Goal: Task Accomplishment & Management: Manage account settings

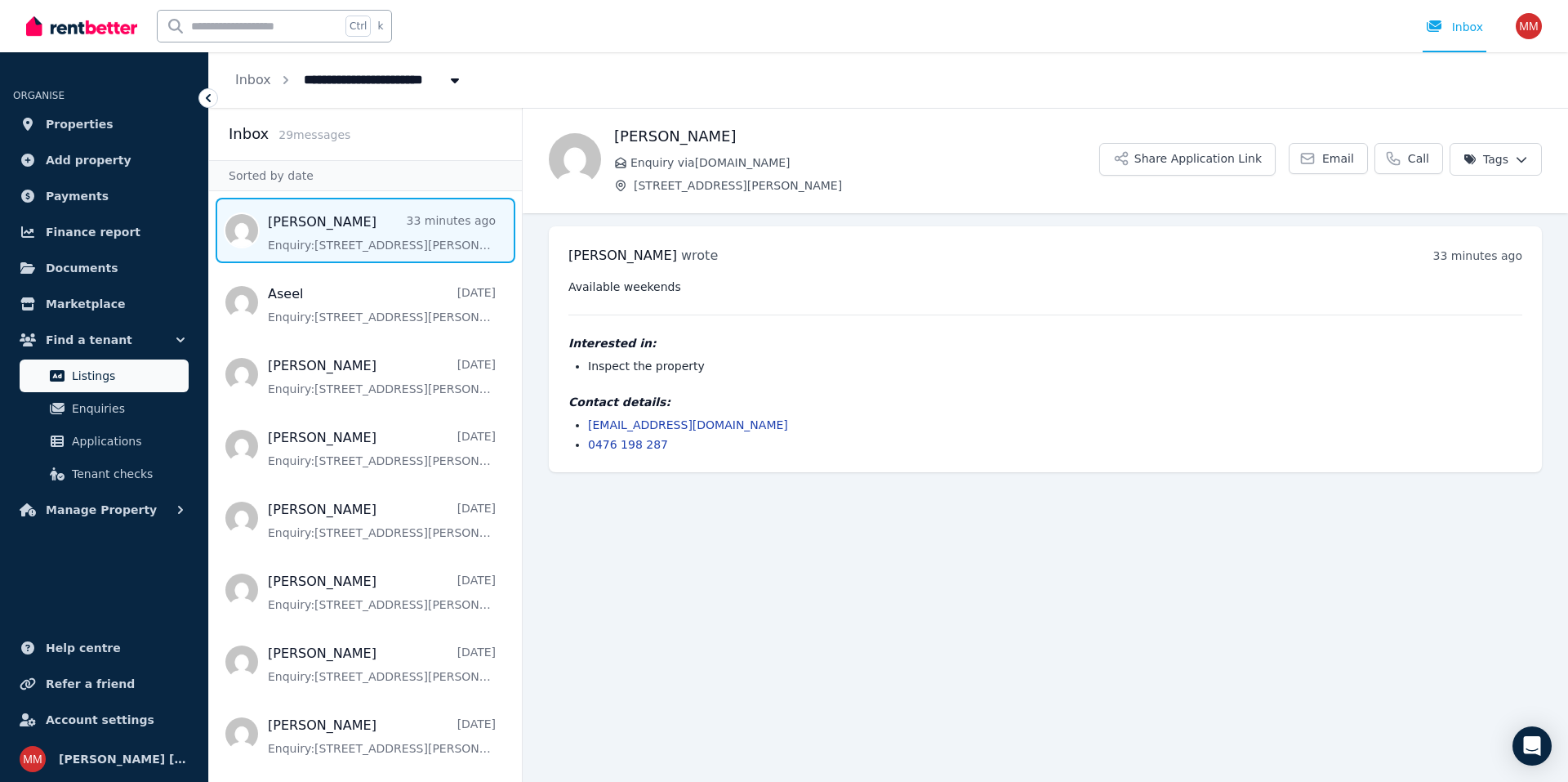
click at [106, 382] on span "Listings" at bounding box center [127, 375] width 111 height 19
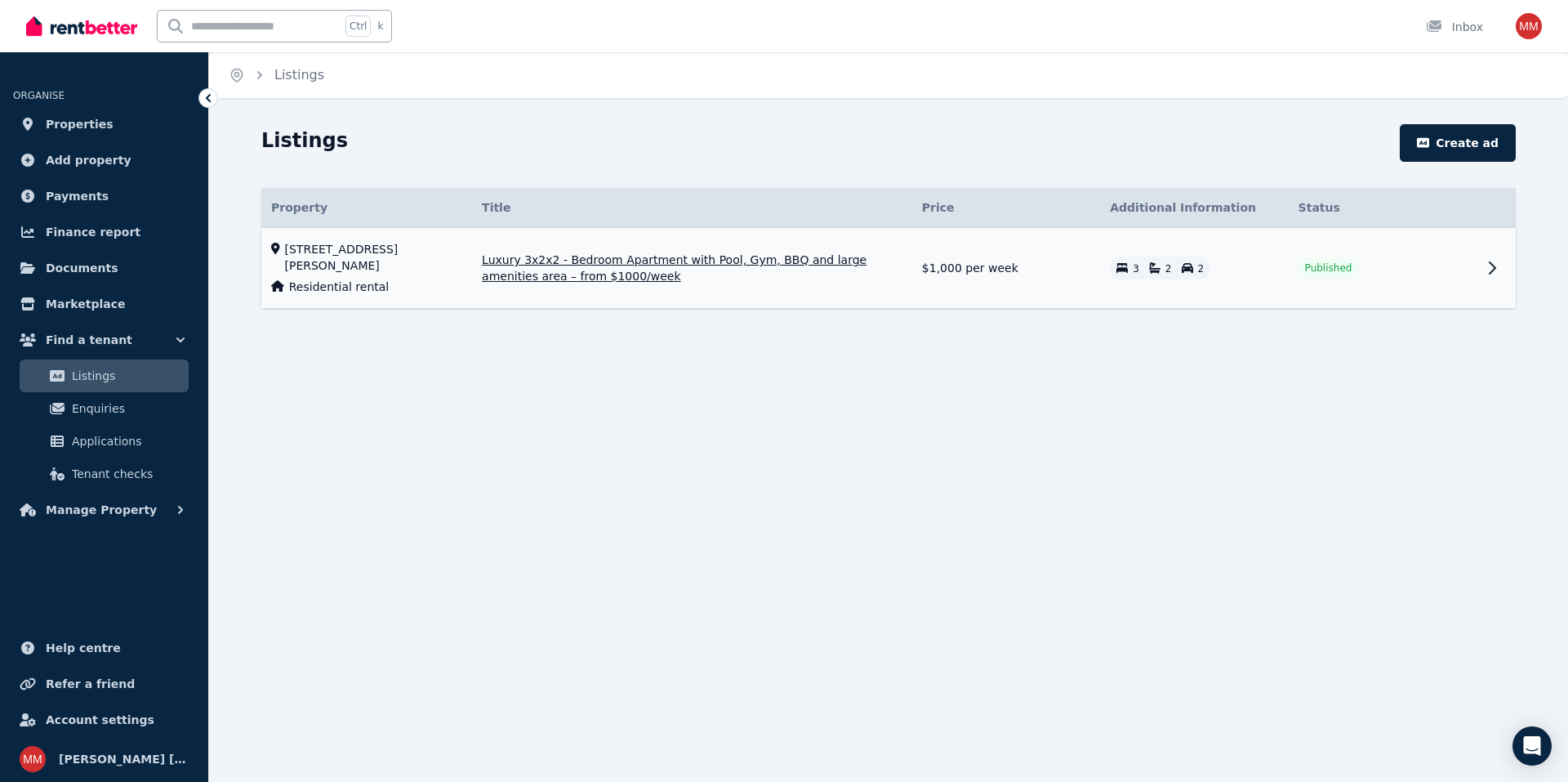
click at [800, 262] on span "Luxury 3x2x2 - Bedroom Apartment with Pool, Gym, BBQ and large amenities area –…" at bounding box center [692, 268] width 420 height 33
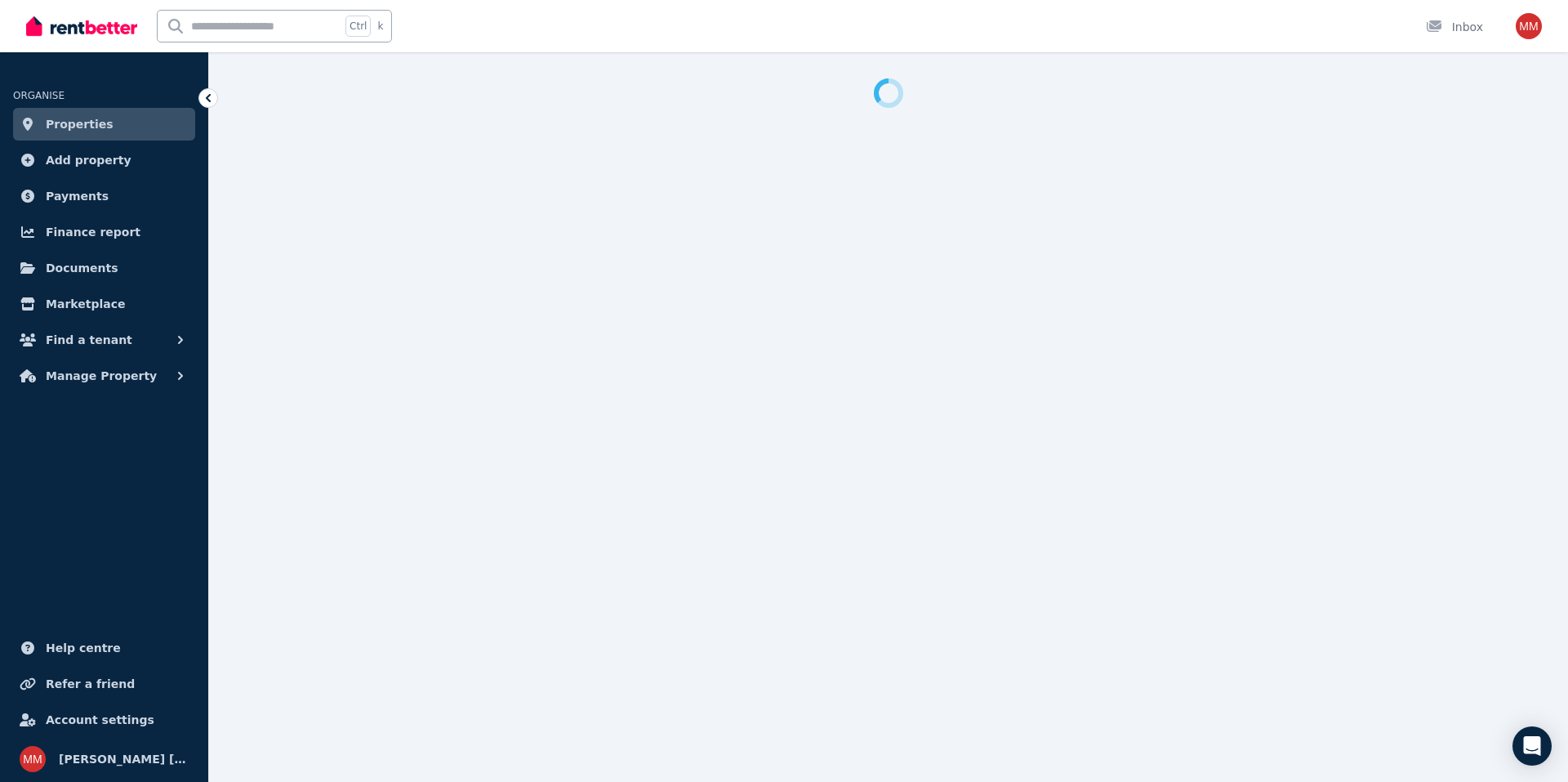
select select "**********"
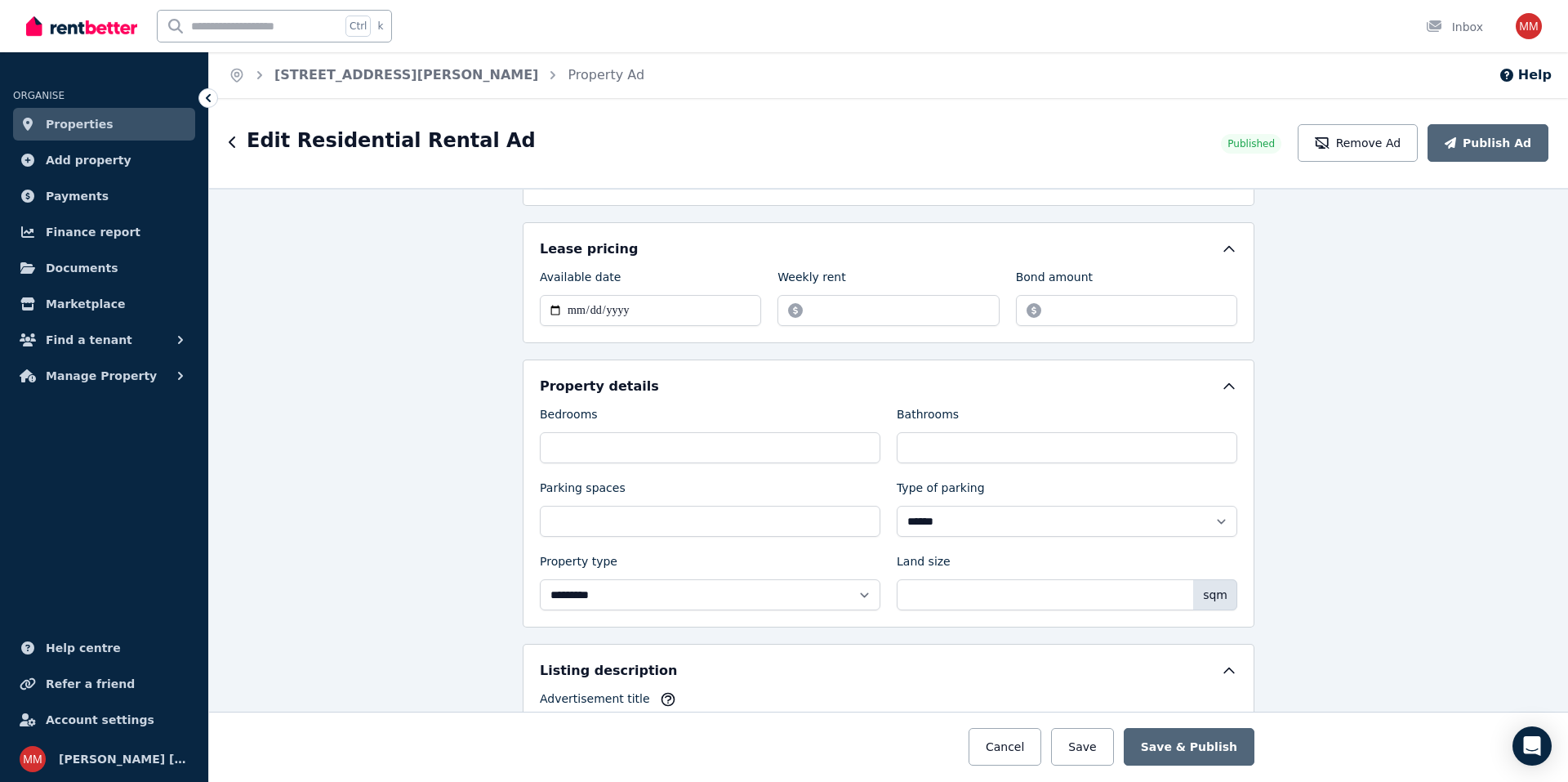
scroll to position [456, 0]
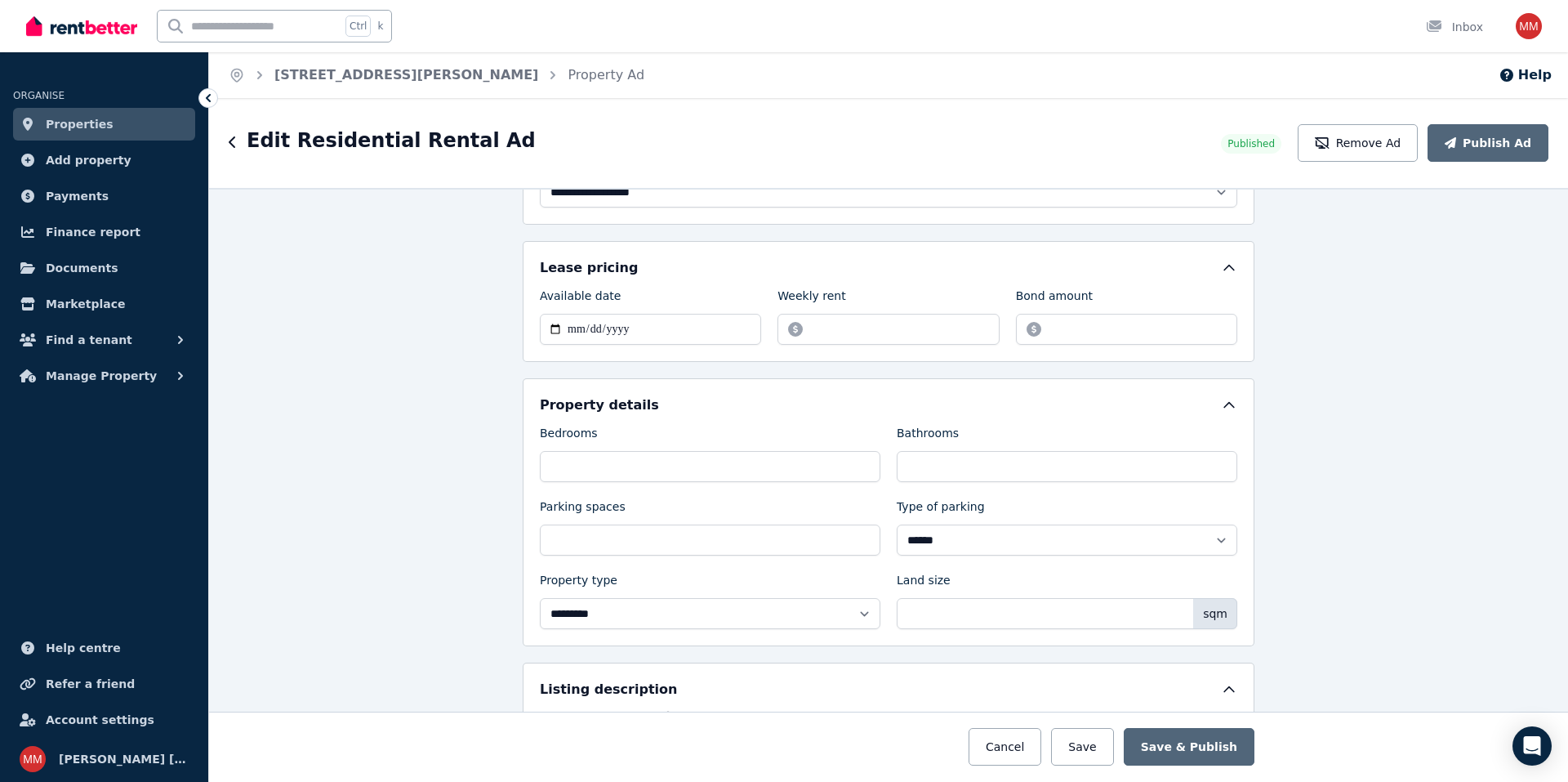
drag, startPoint x: 1398, startPoint y: 155, endPoint x: 1551, endPoint y: 323, distance: 227.2
click at [1536, 308] on div "**********" at bounding box center [889, 440] width 1359 height 684
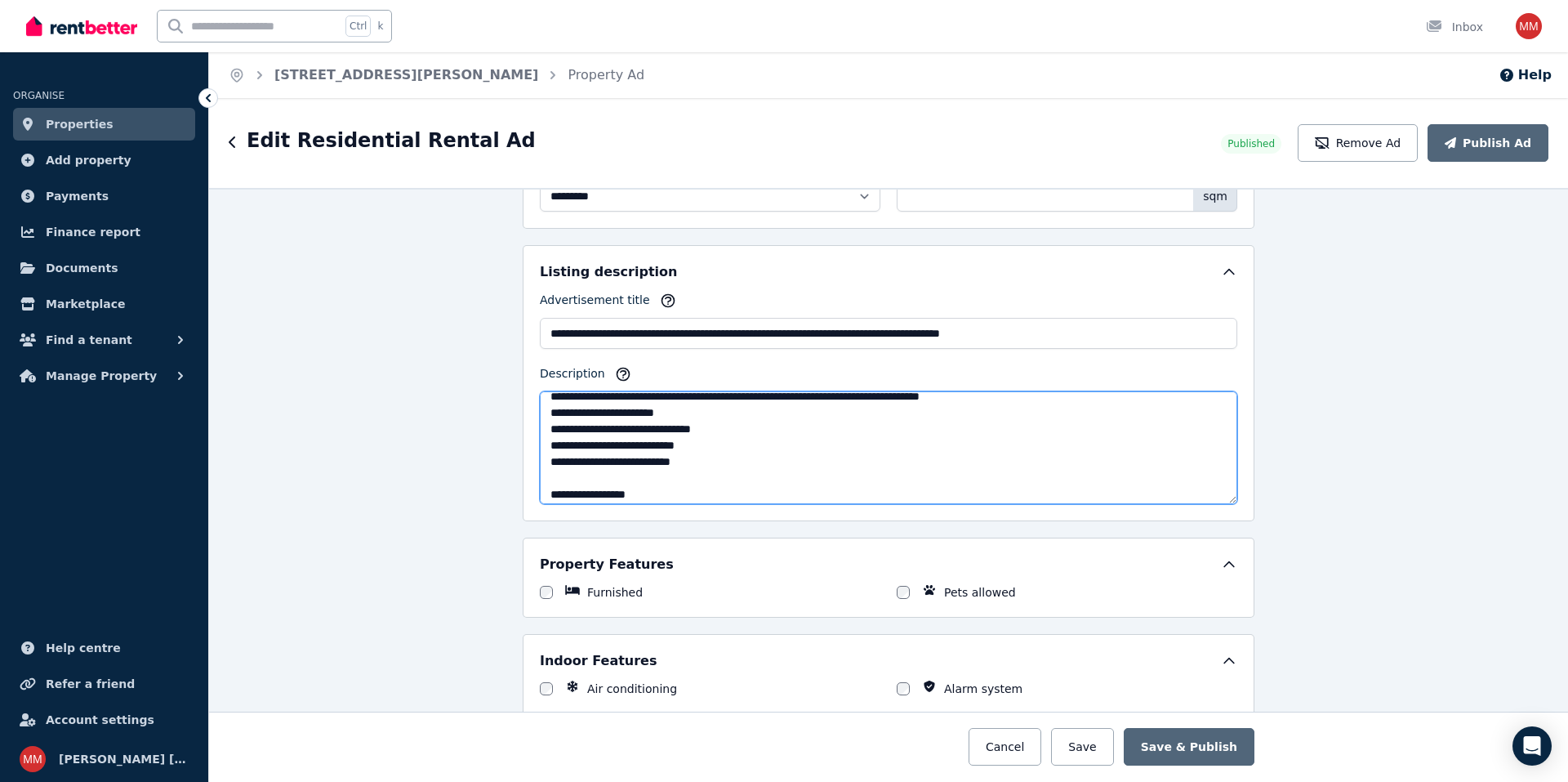
scroll to position [409, 0]
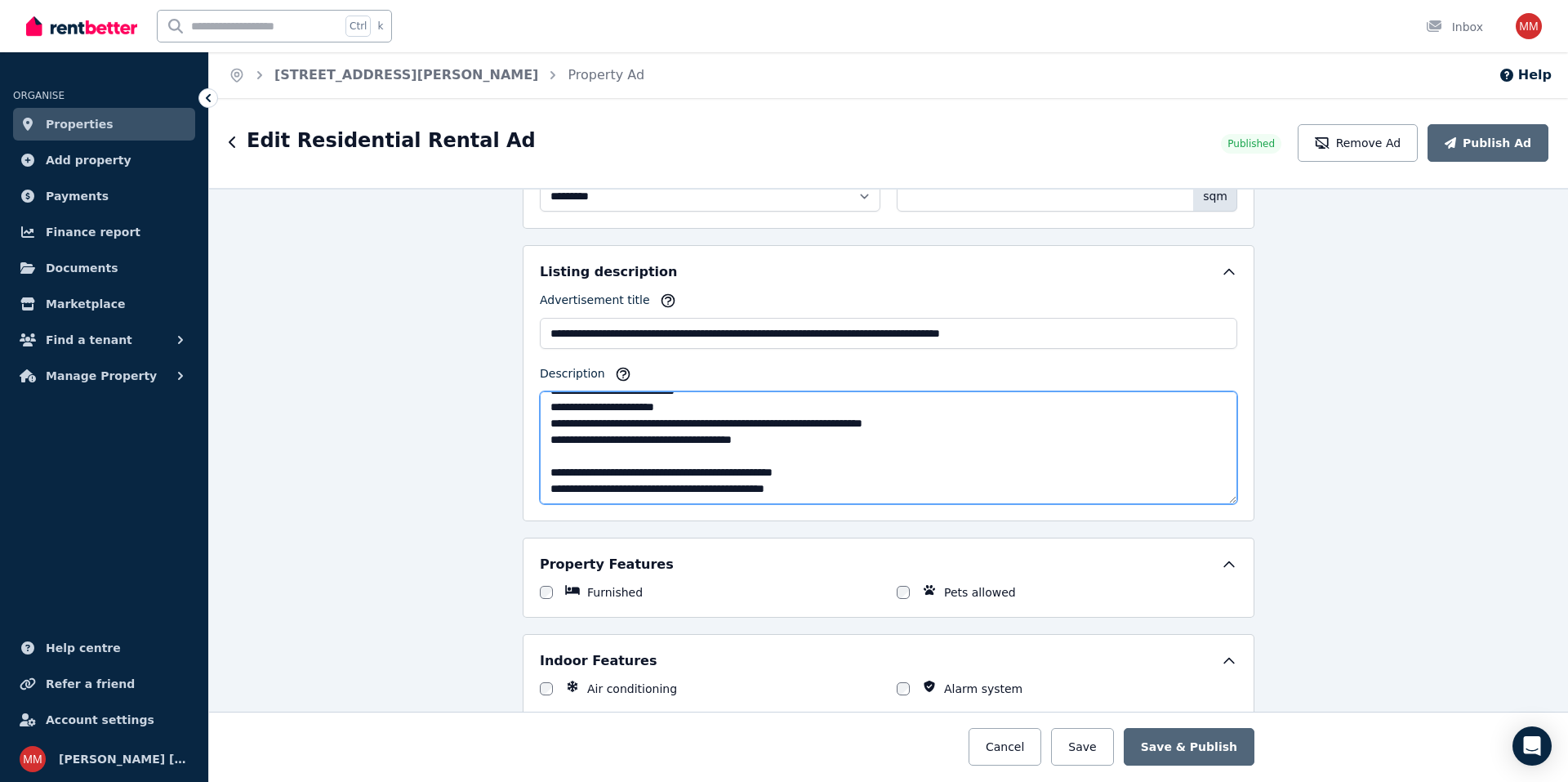
drag, startPoint x: 543, startPoint y: 405, endPoint x: 920, endPoint y: 579, distance: 415.2
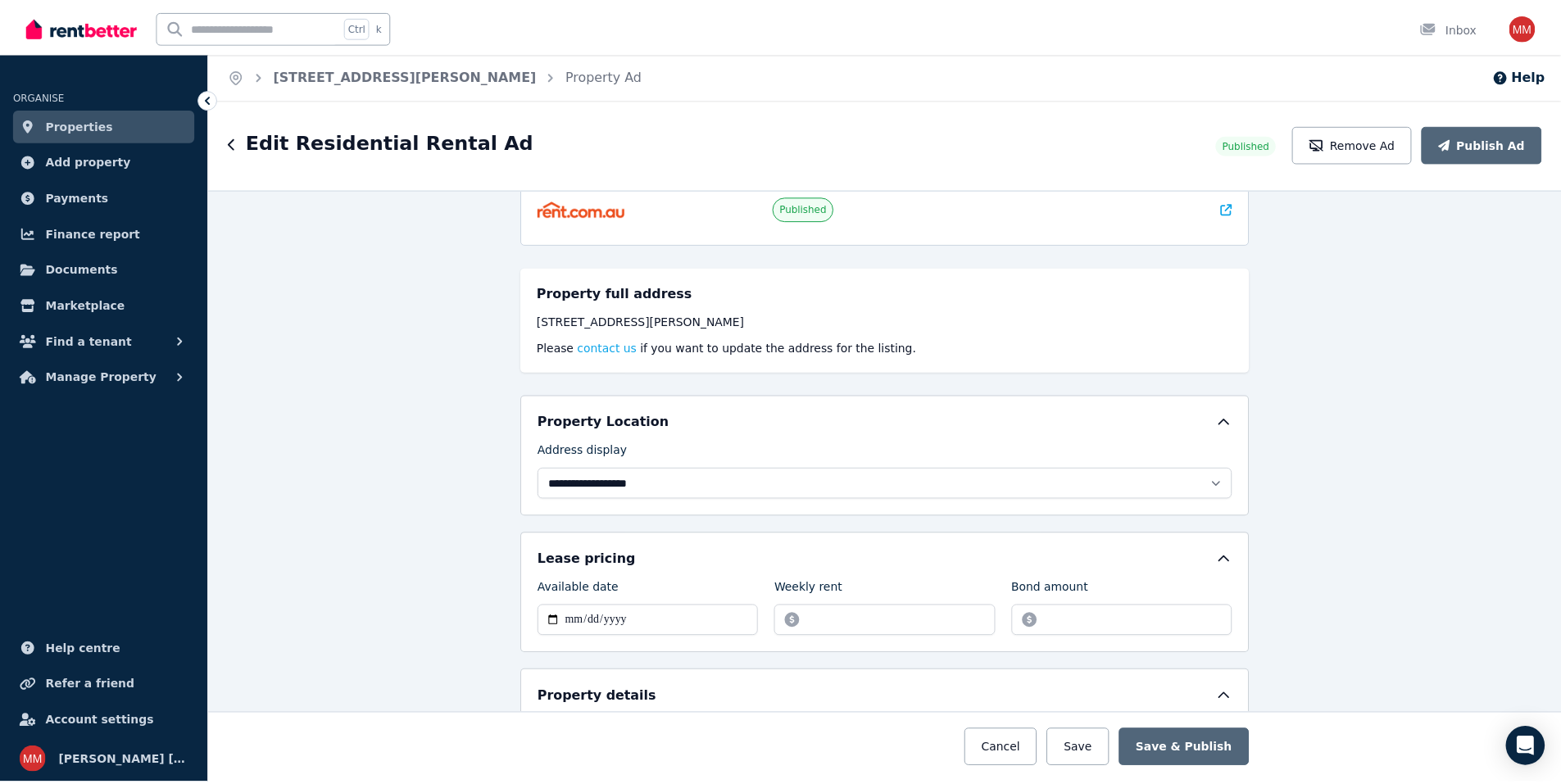
scroll to position [0, 0]
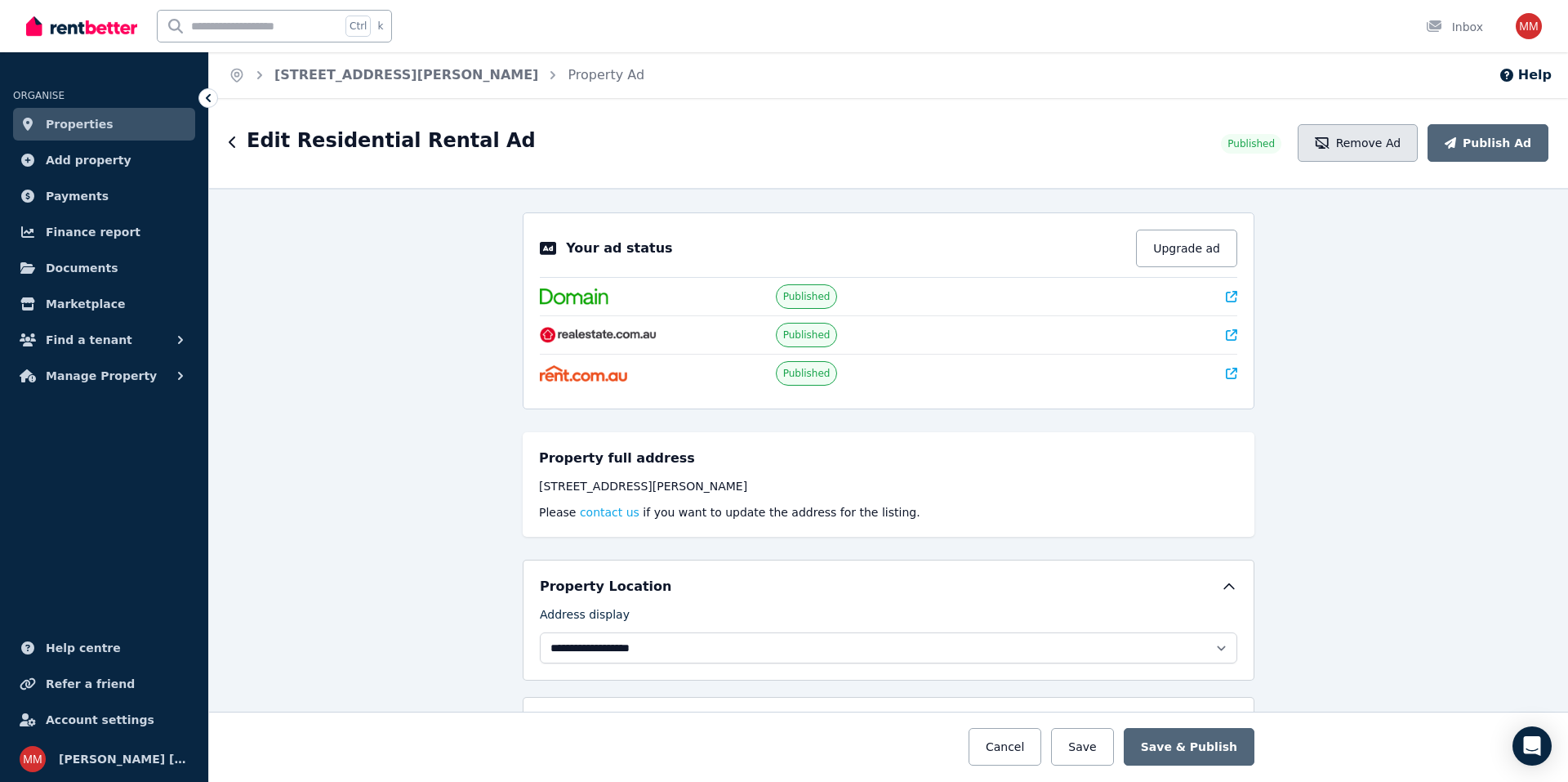
click at [1390, 148] on button "Remove Ad" at bounding box center [1358, 143] width 120 height 37
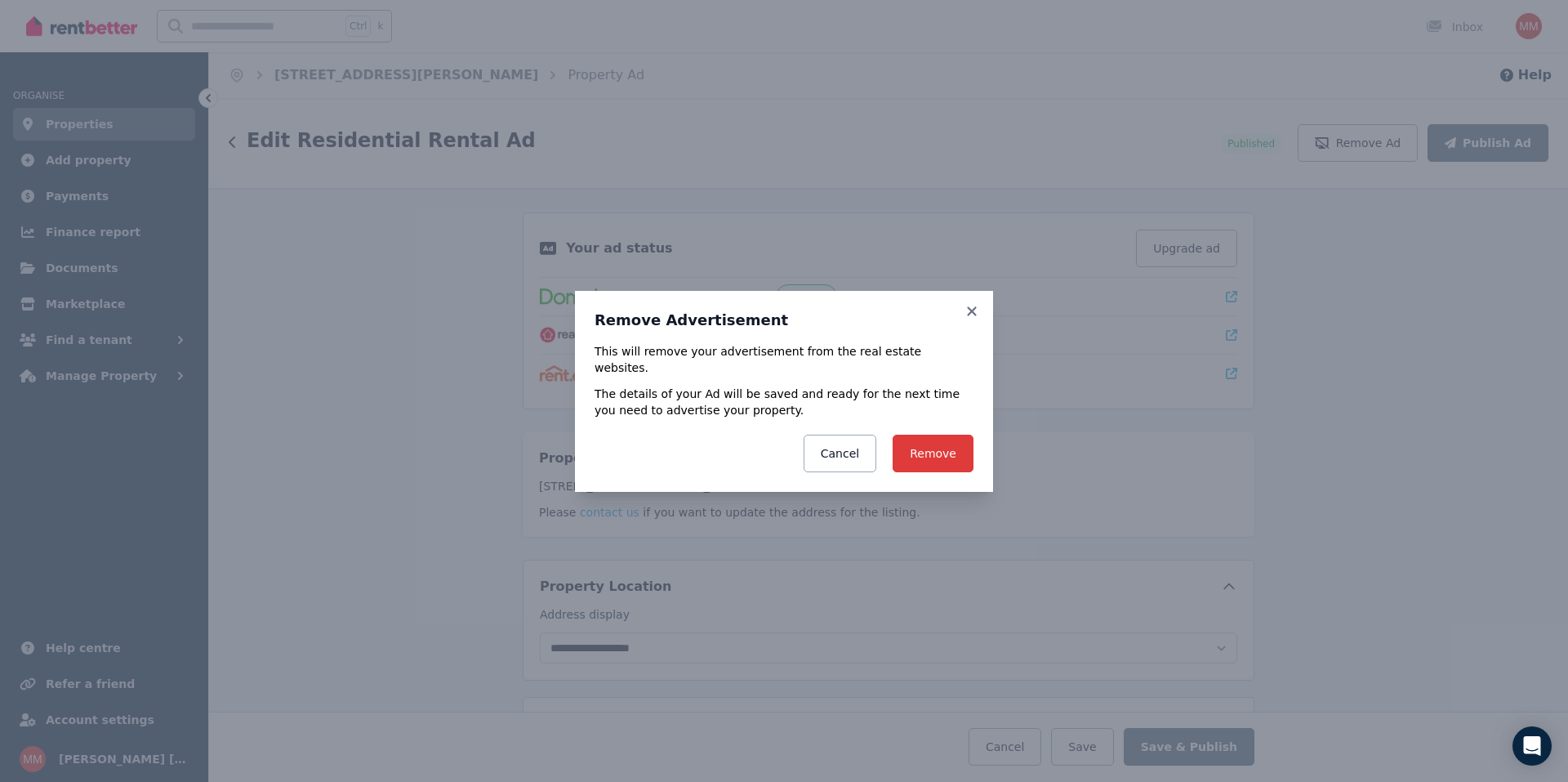
click at [948, 436] on button "Remove" at bounding box center [933, 453] width 81 height 37
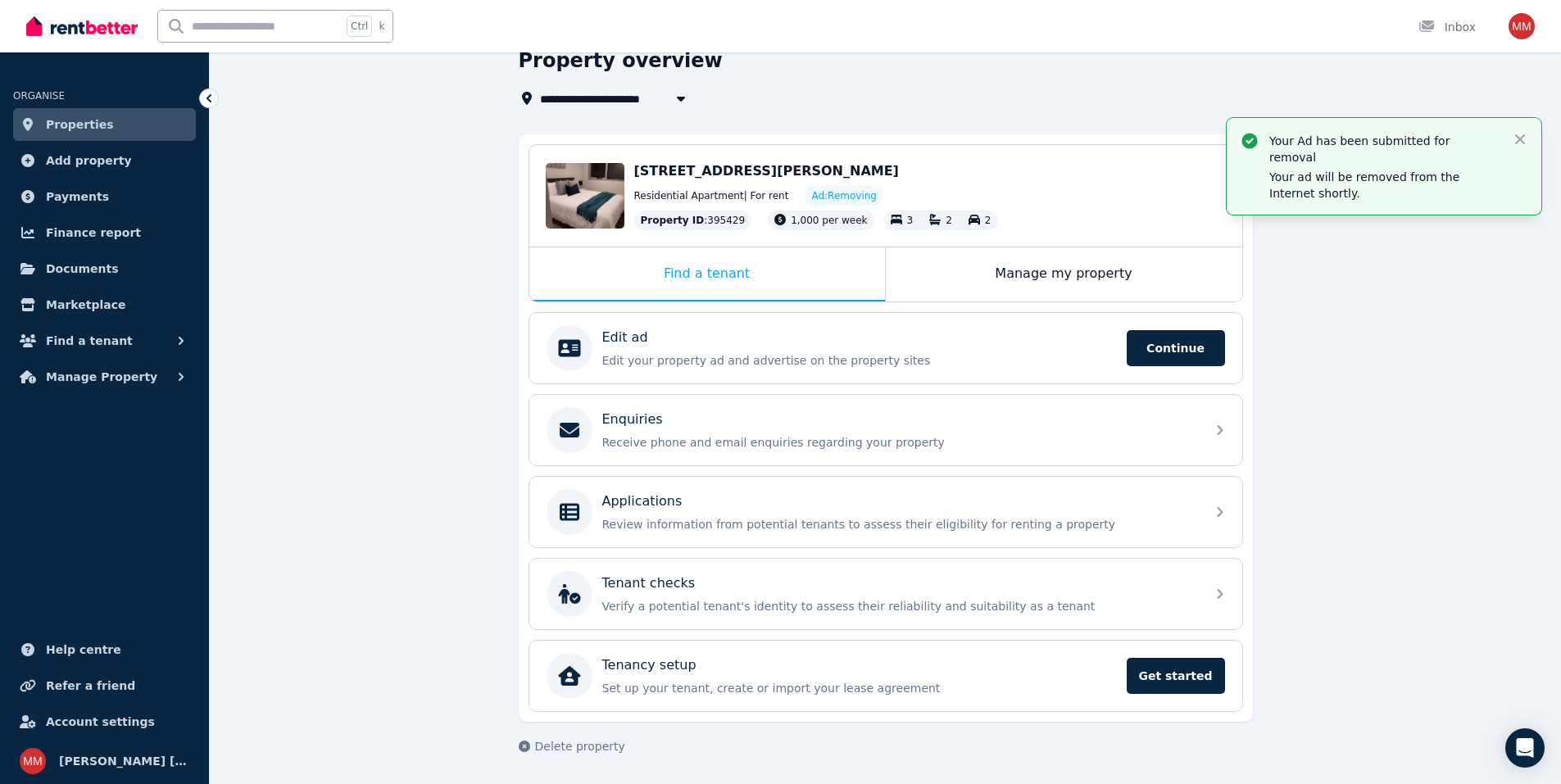
scroll to position [66, 0]
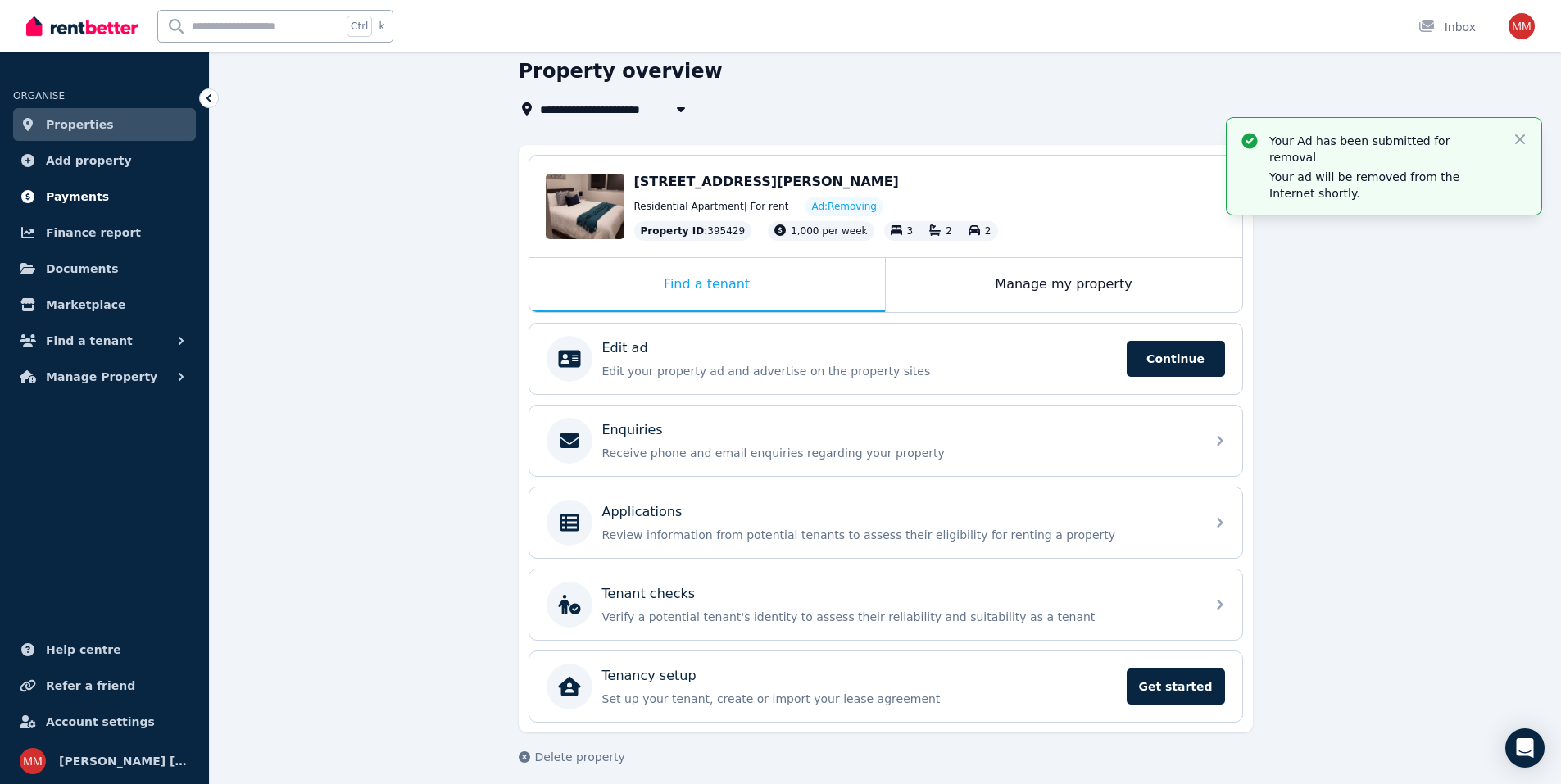
click at [69, 194] on span "Payments" at bounding box center [77, 196] width 63 height 19
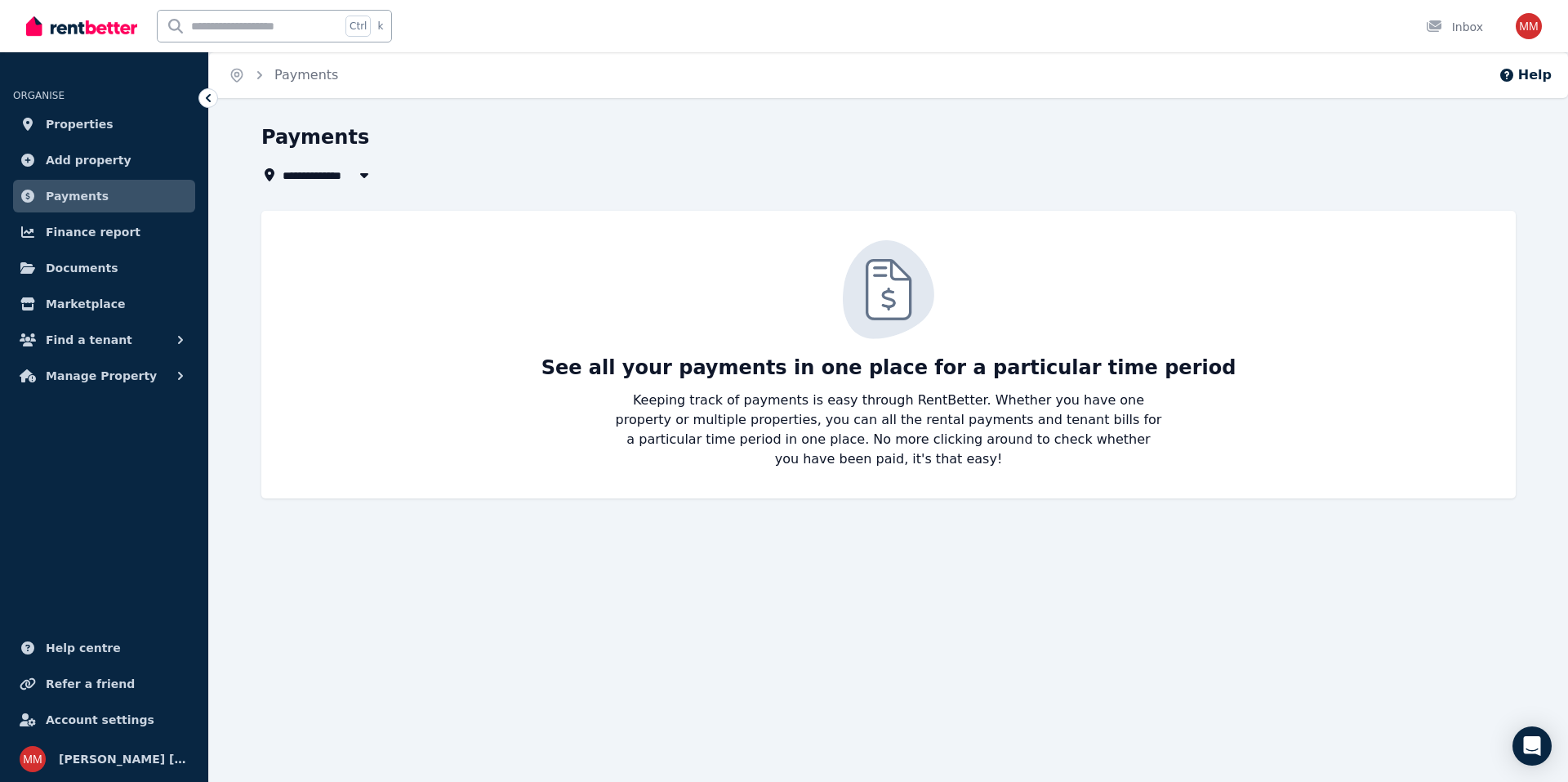
click at [361, 174] on icon "button" at bounding box center [365, 176] width 8 height 5
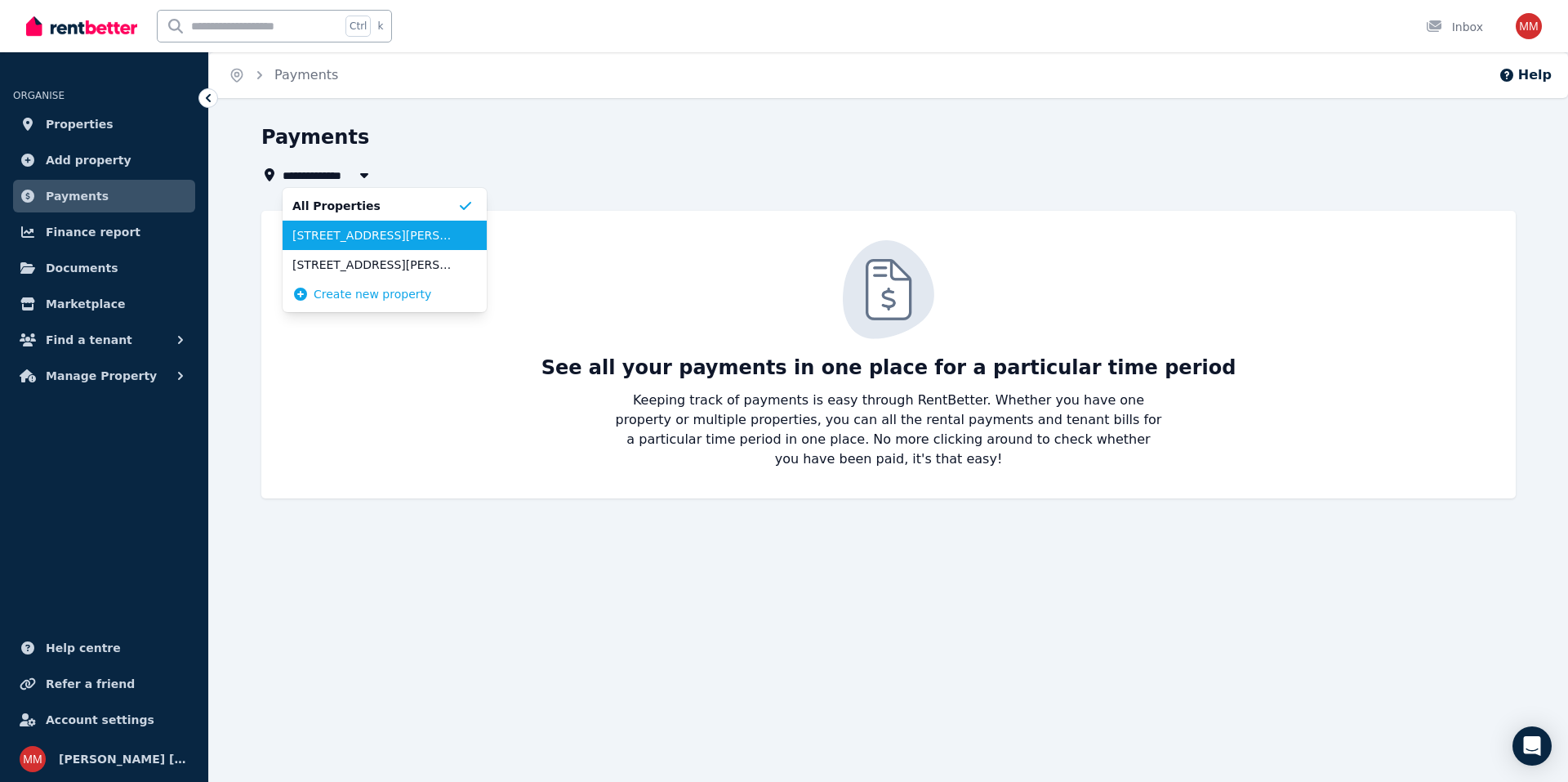
click at [348, 237] on span "Unit 60/5 Rowe Ave, Perth" at bounding box center [374, 235] width 165 height 16
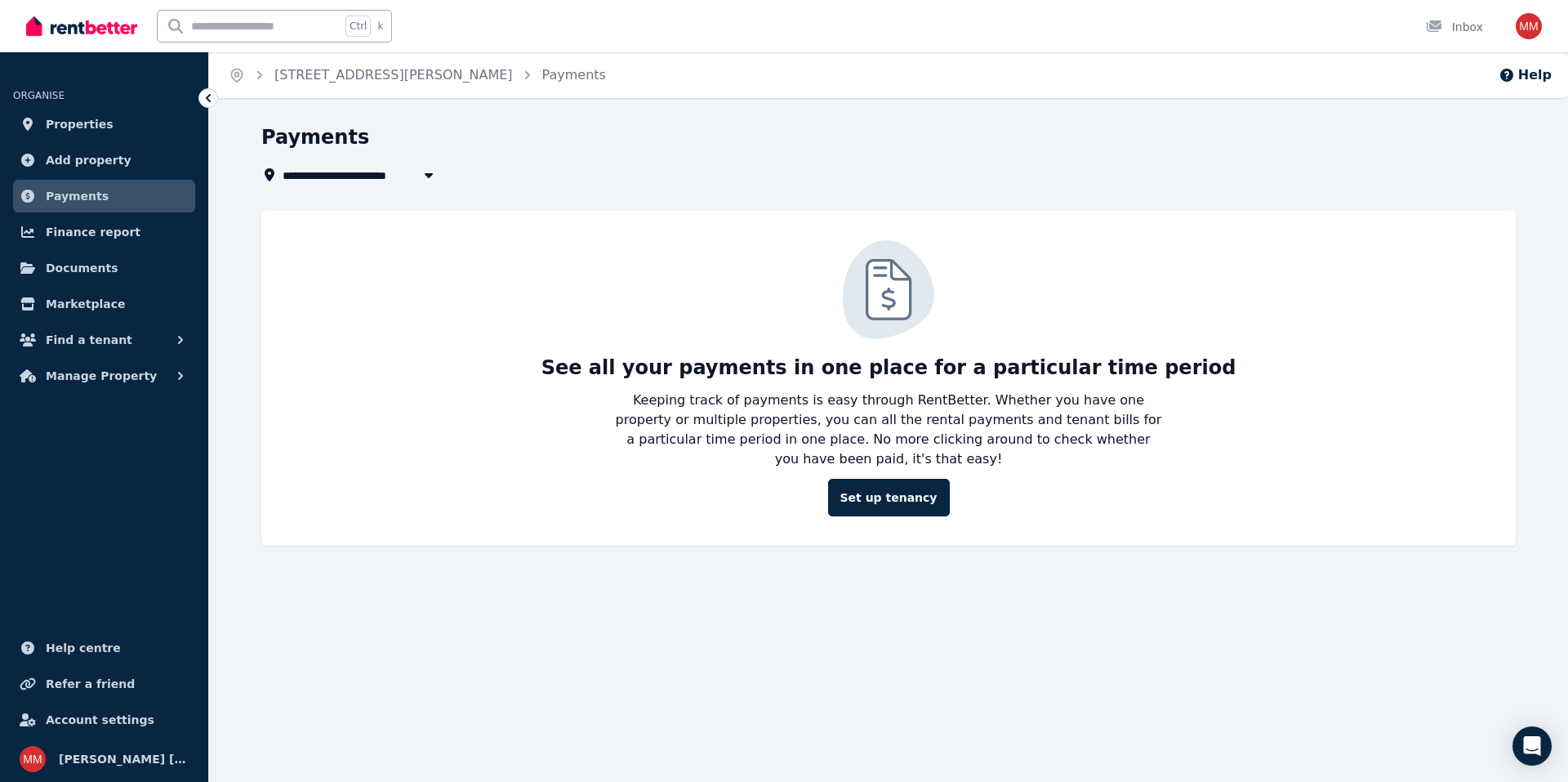
click at [410, 179] on span "Unit 60/5 Rowe Ave, Perth" at bounding box center [401, 174] width 237 height 19
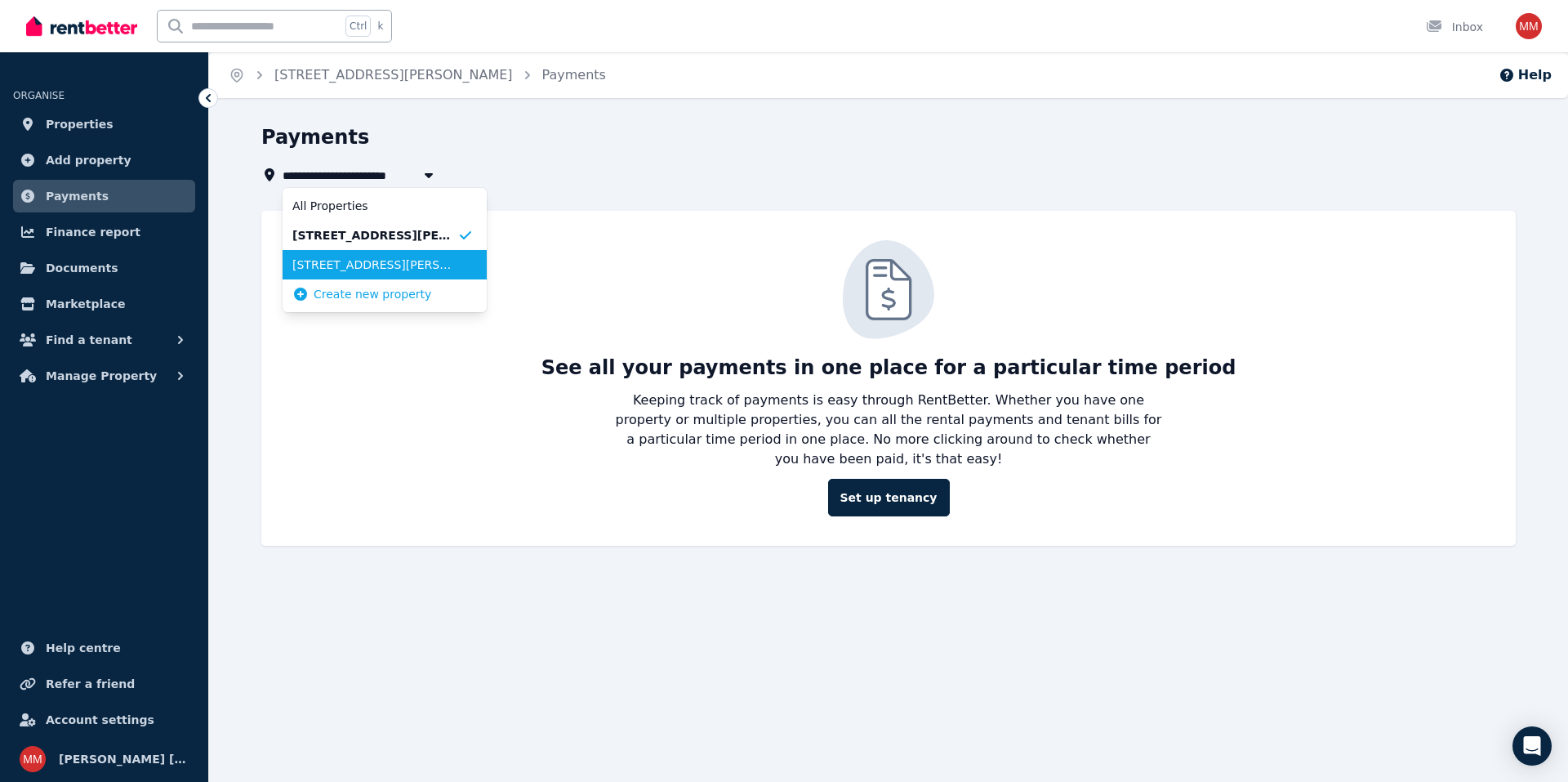
click at [339, 260] on span "60/5 Rowe Ave, Rivervale" at bounding box center [374, 264] width 165 height 16
type input "**********"
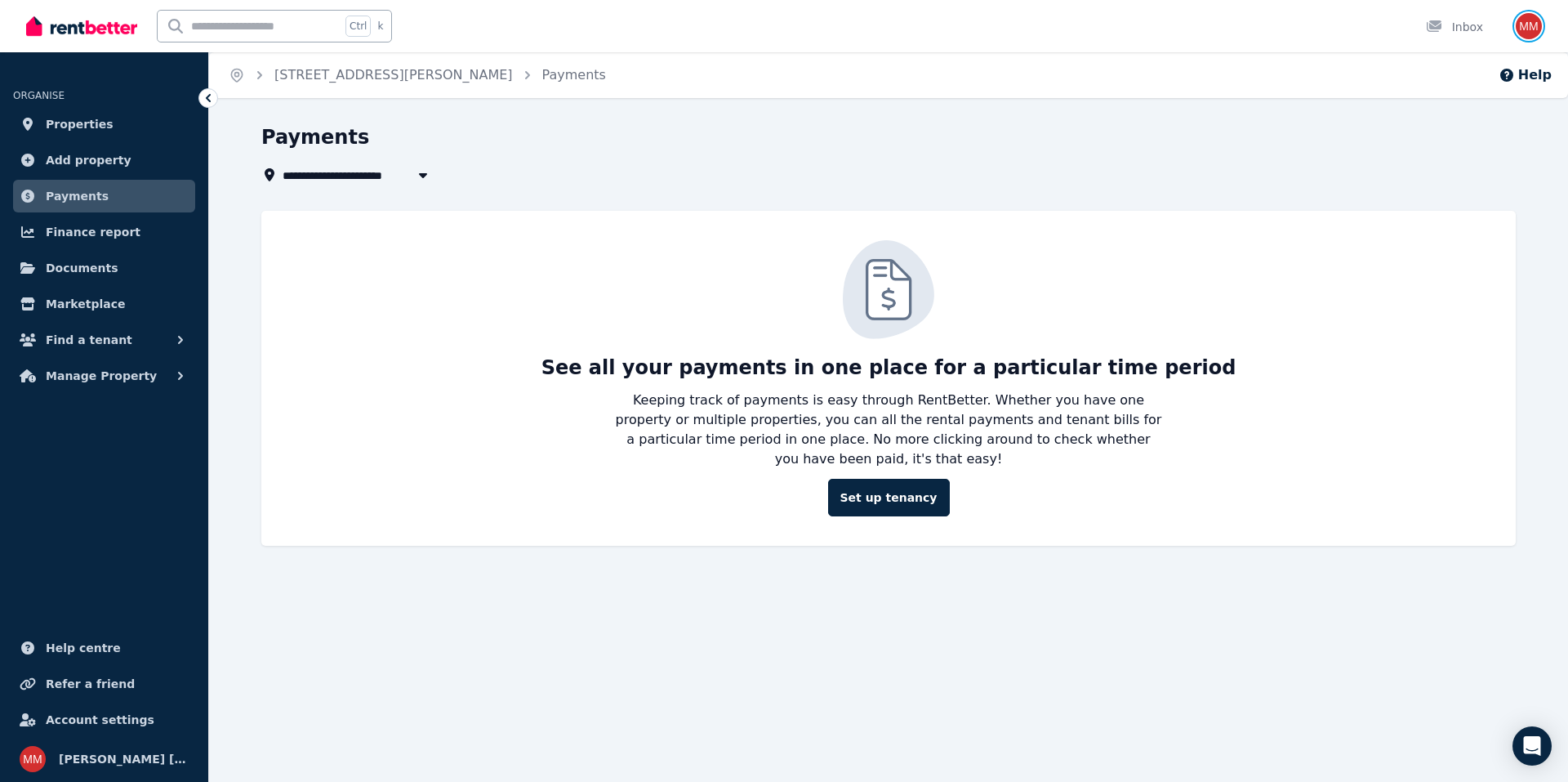
click at [1532, 26] on img "button" at bounding box center [1528, 25] width 26 height 26
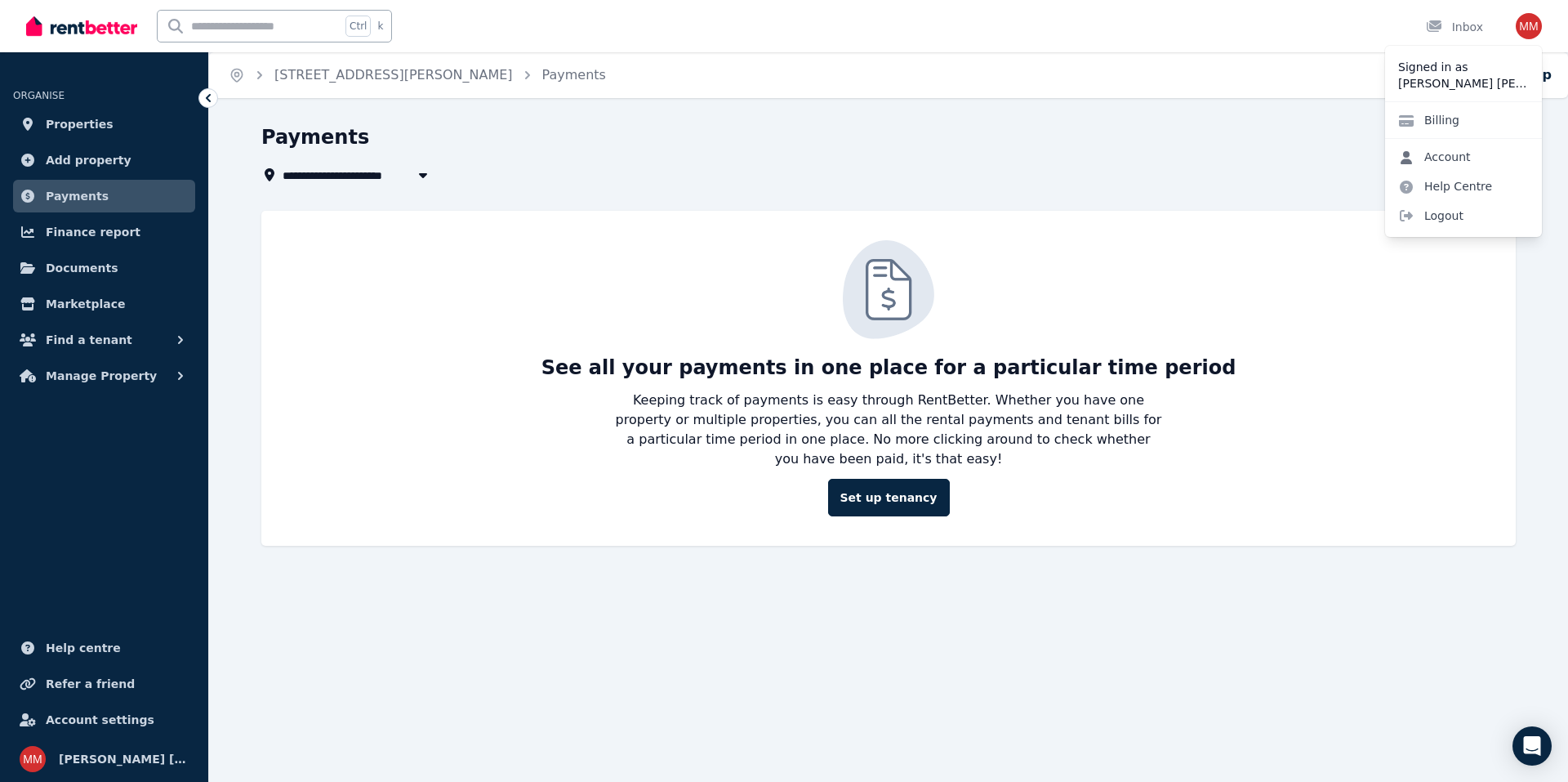
click at [1439, 153] on link "Account" at bounding box center [1435, 156] width 99 height 30
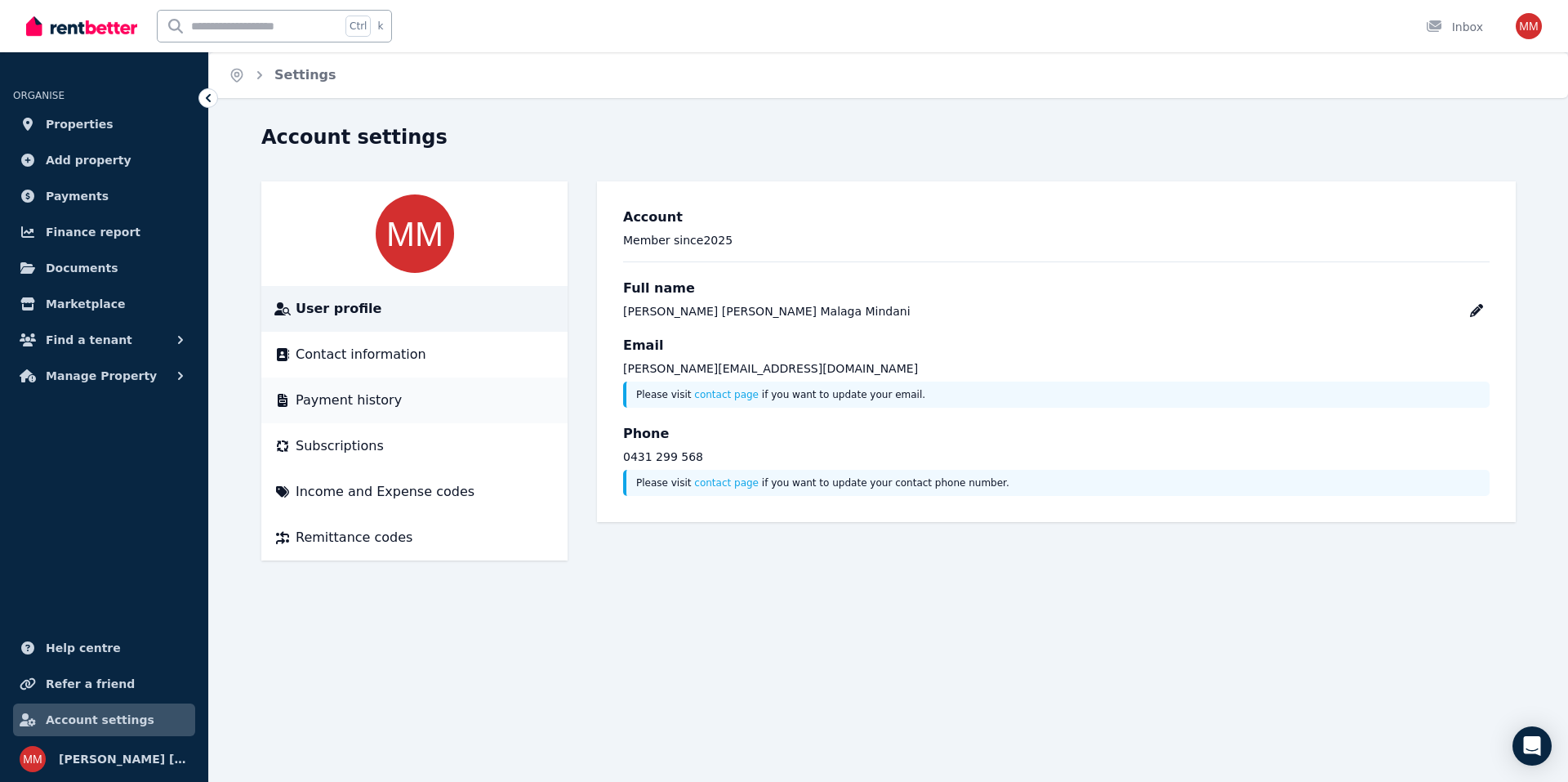
click at [366, 391] on span "Payment history" at bounding box center [349, 399] width 106 height 19
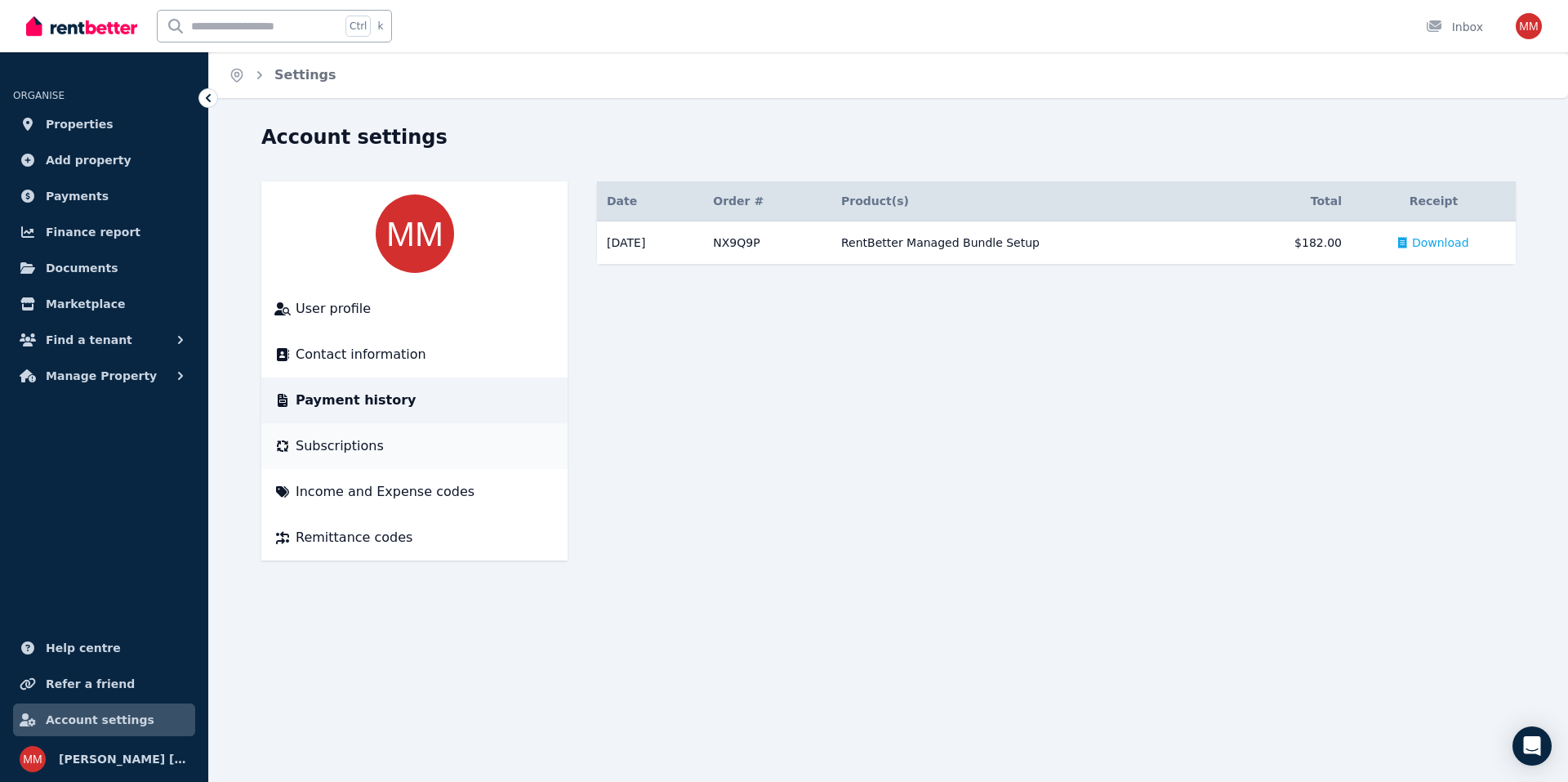
click at [343, 445] on span "Subscriptions" at bounding box center [339, 446] width 88 height 19
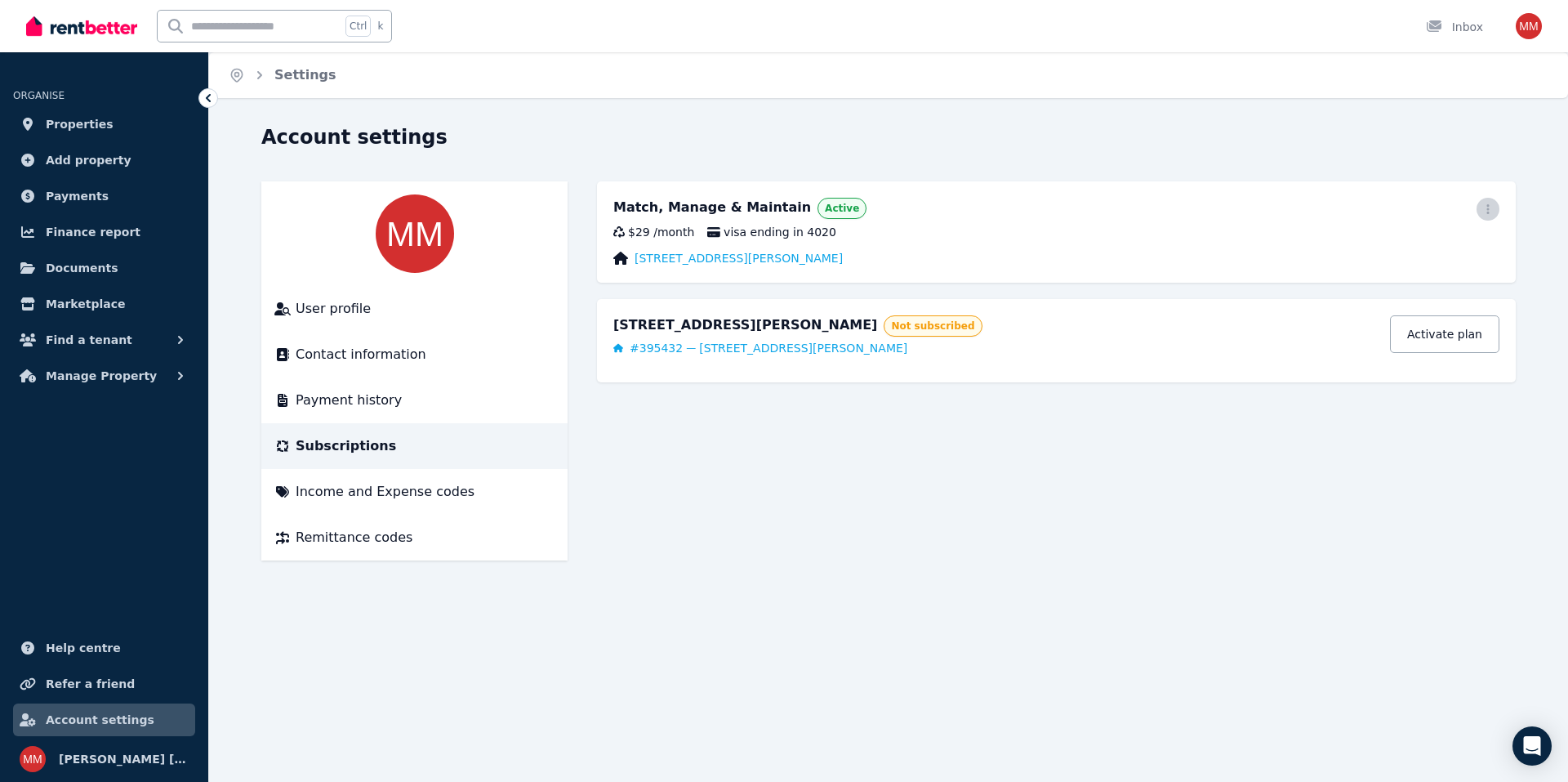
click at [1494, 216] on span "button" at bounding box center [1488, 209] width 23 height 23
click at [1372, 296] on span "Cancel plan" at bounding box center [1414, 305] width 144 height 19
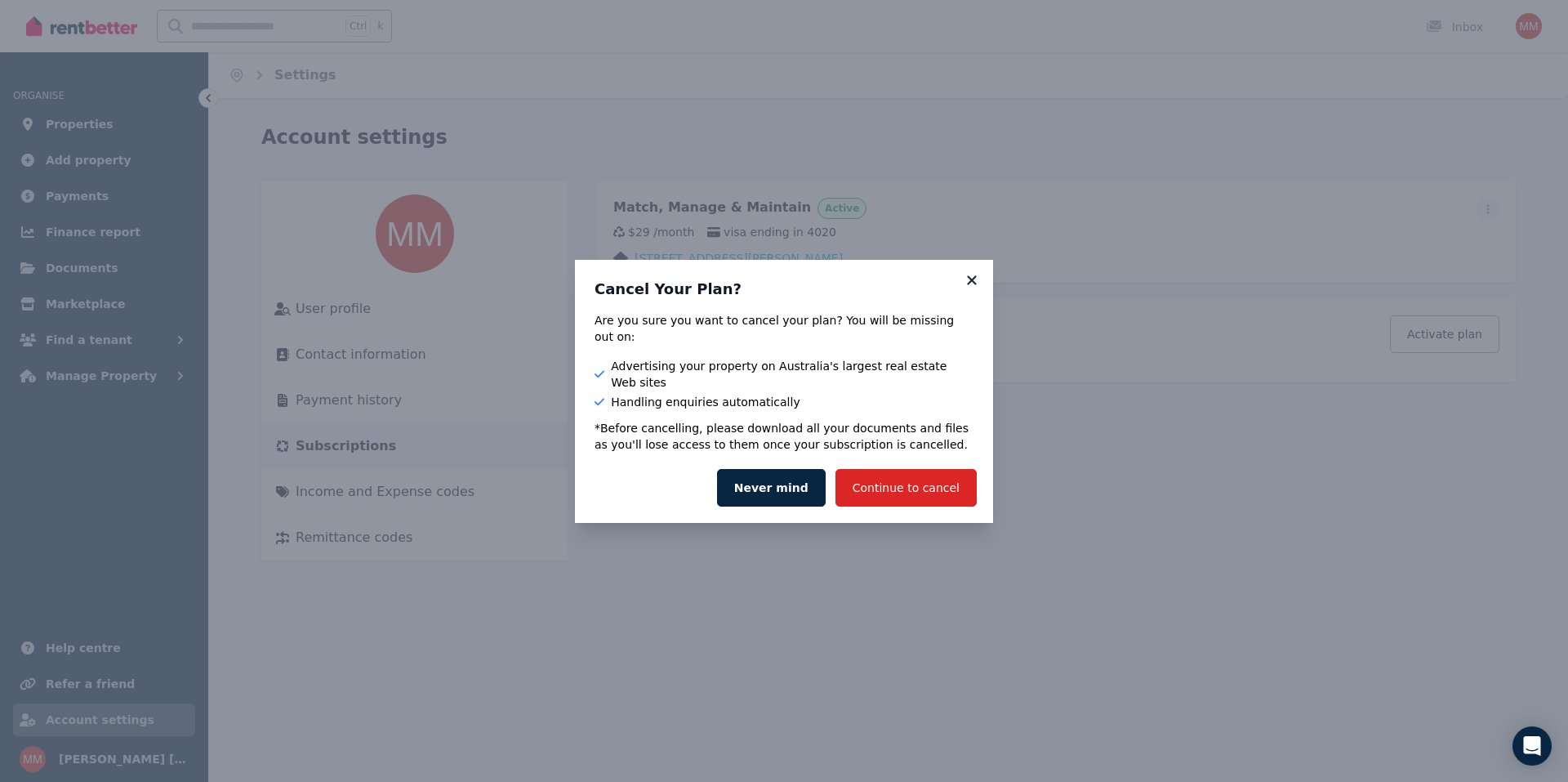
click at [971, 287] on icon at bounding box center [971, 280] width 16 height 14
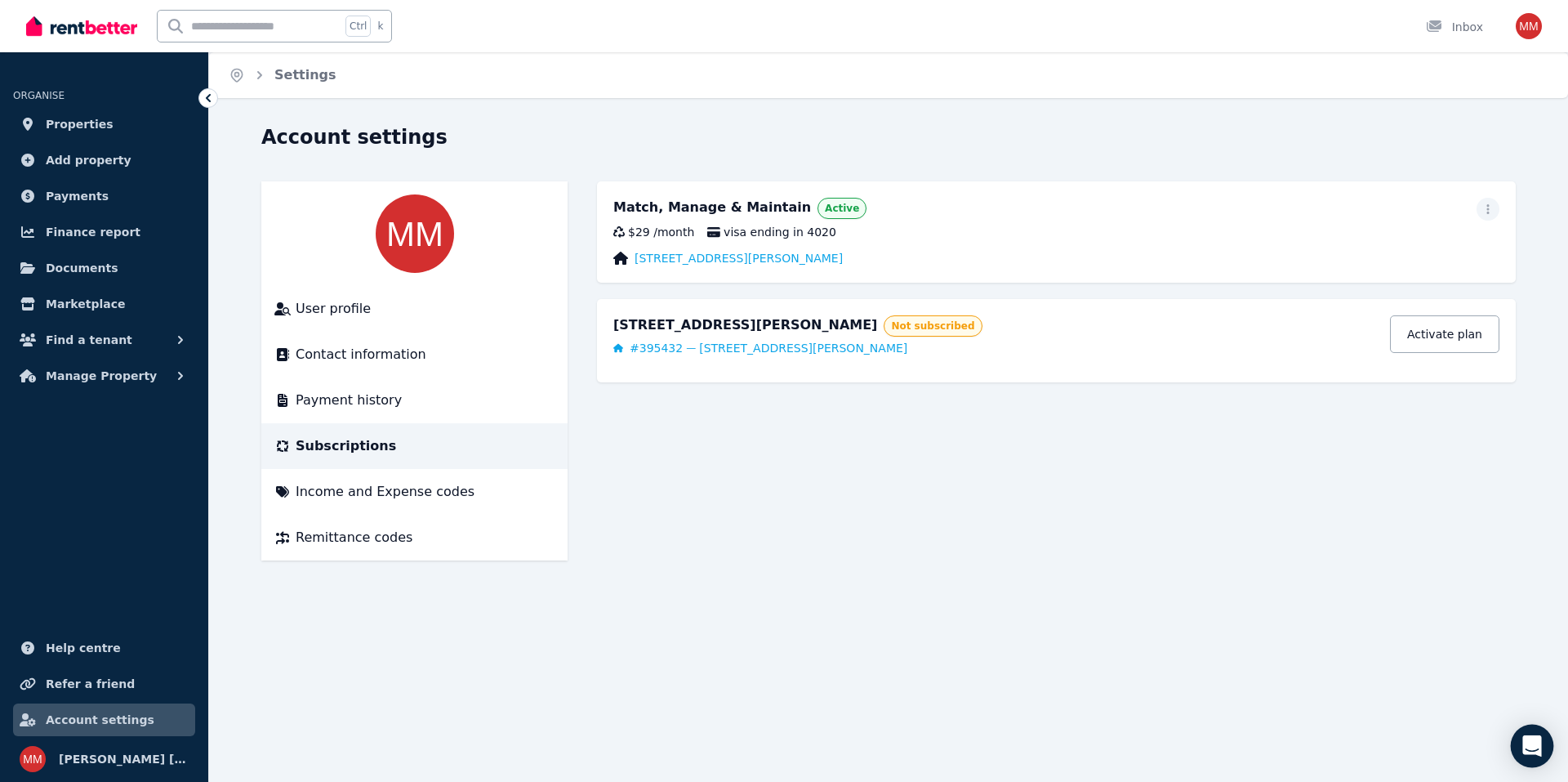
click at [1525, 742] on icon "Open Intercom Messenger" at bounding box center [1532, 746] width 21 height 21
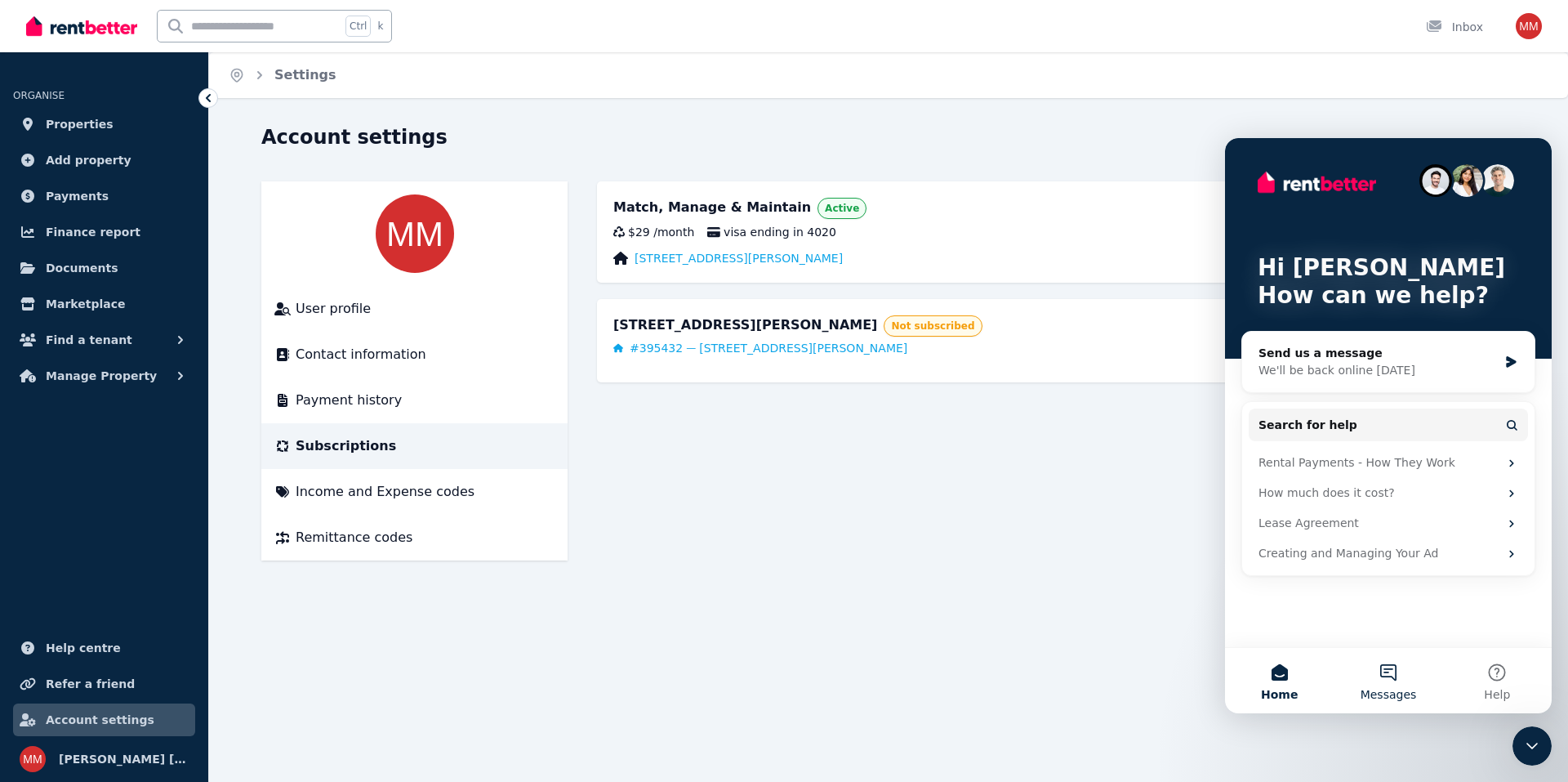
click at [1392, 670] on button "Messages" at bounding box center [1388, 680] width 109 height 65
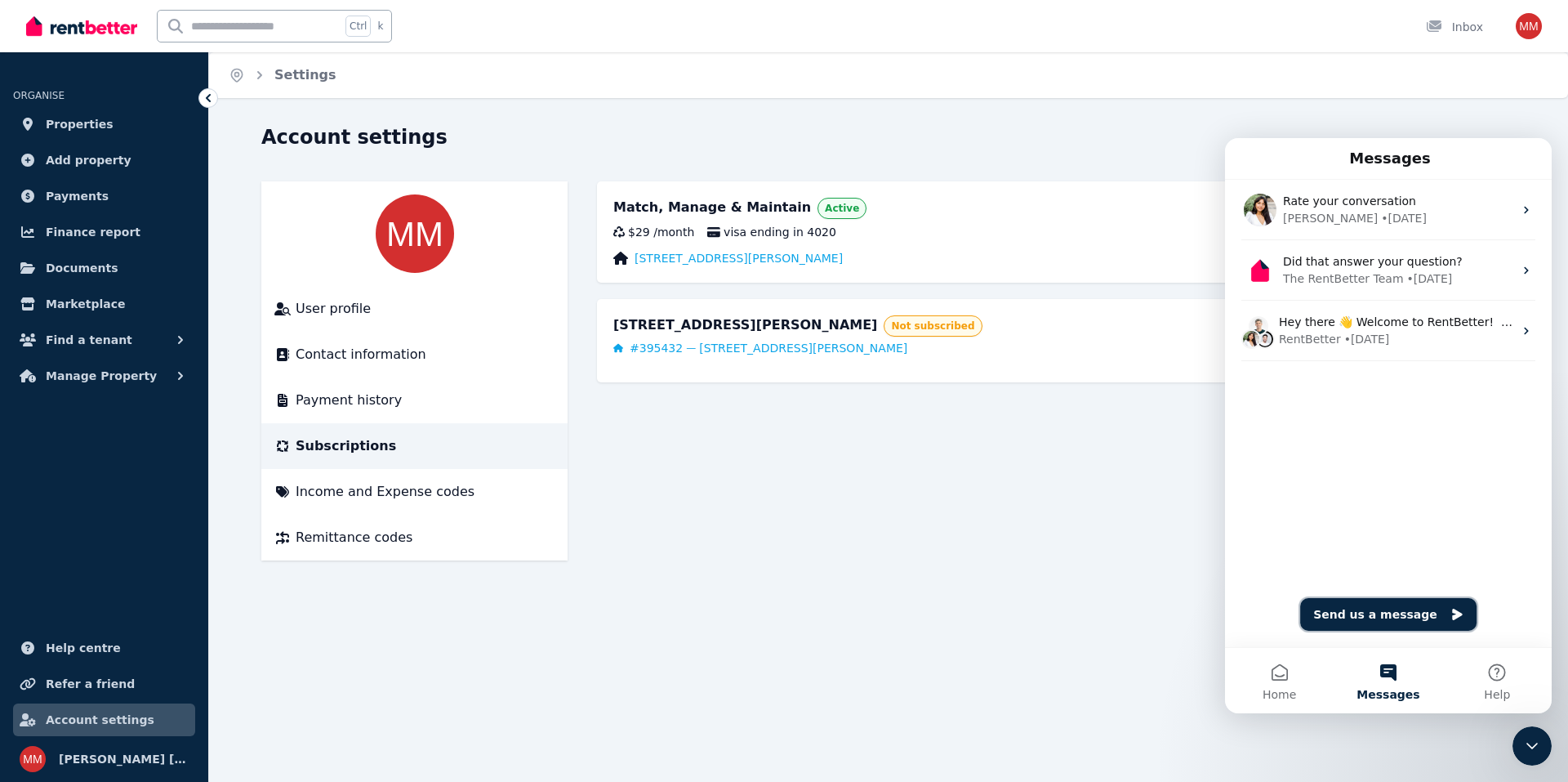
click at [1377, 618] on button "Send us a message" at bounding box center [1388, 614] width 176 height 33
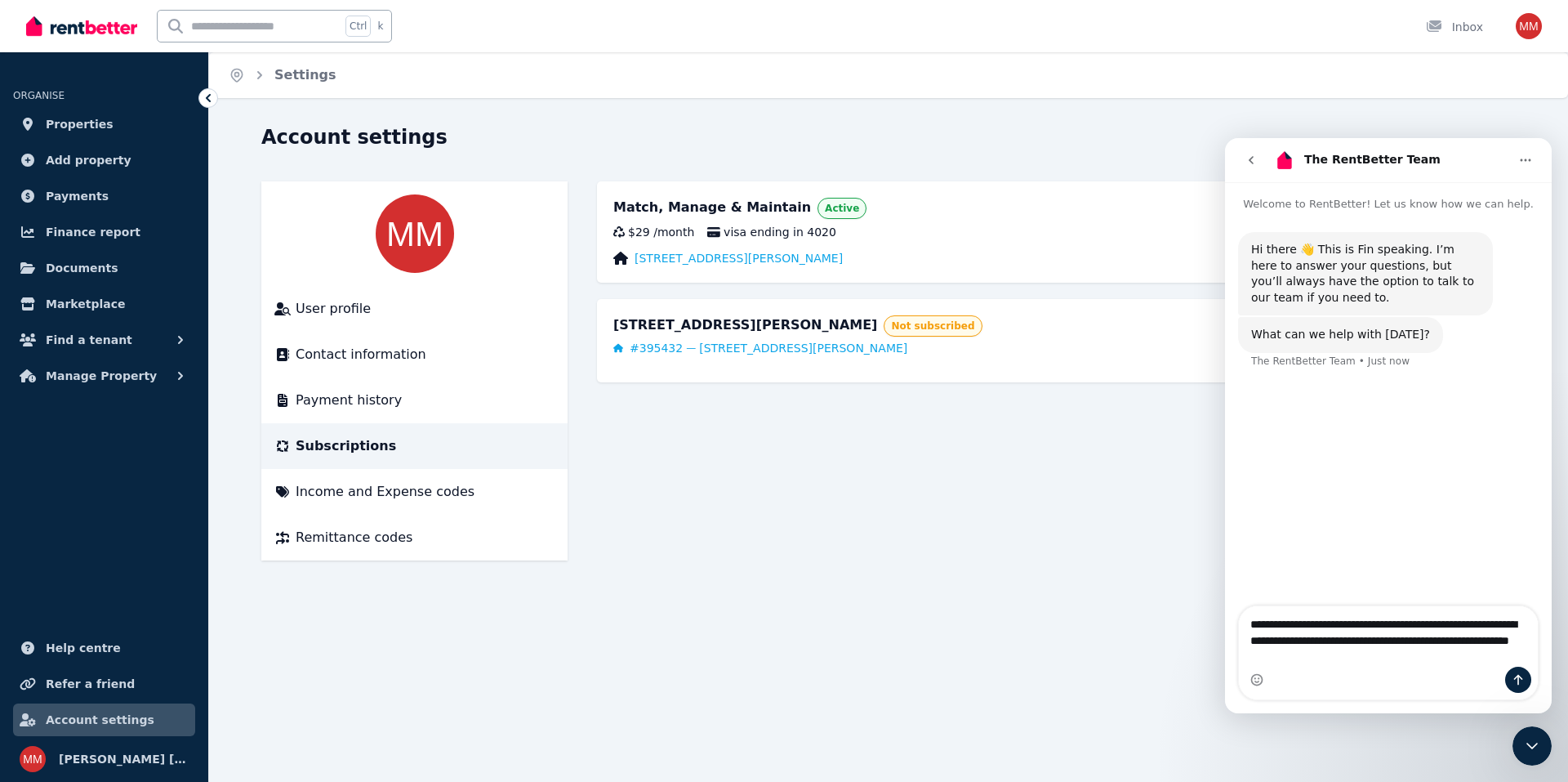
type textarea "**********"
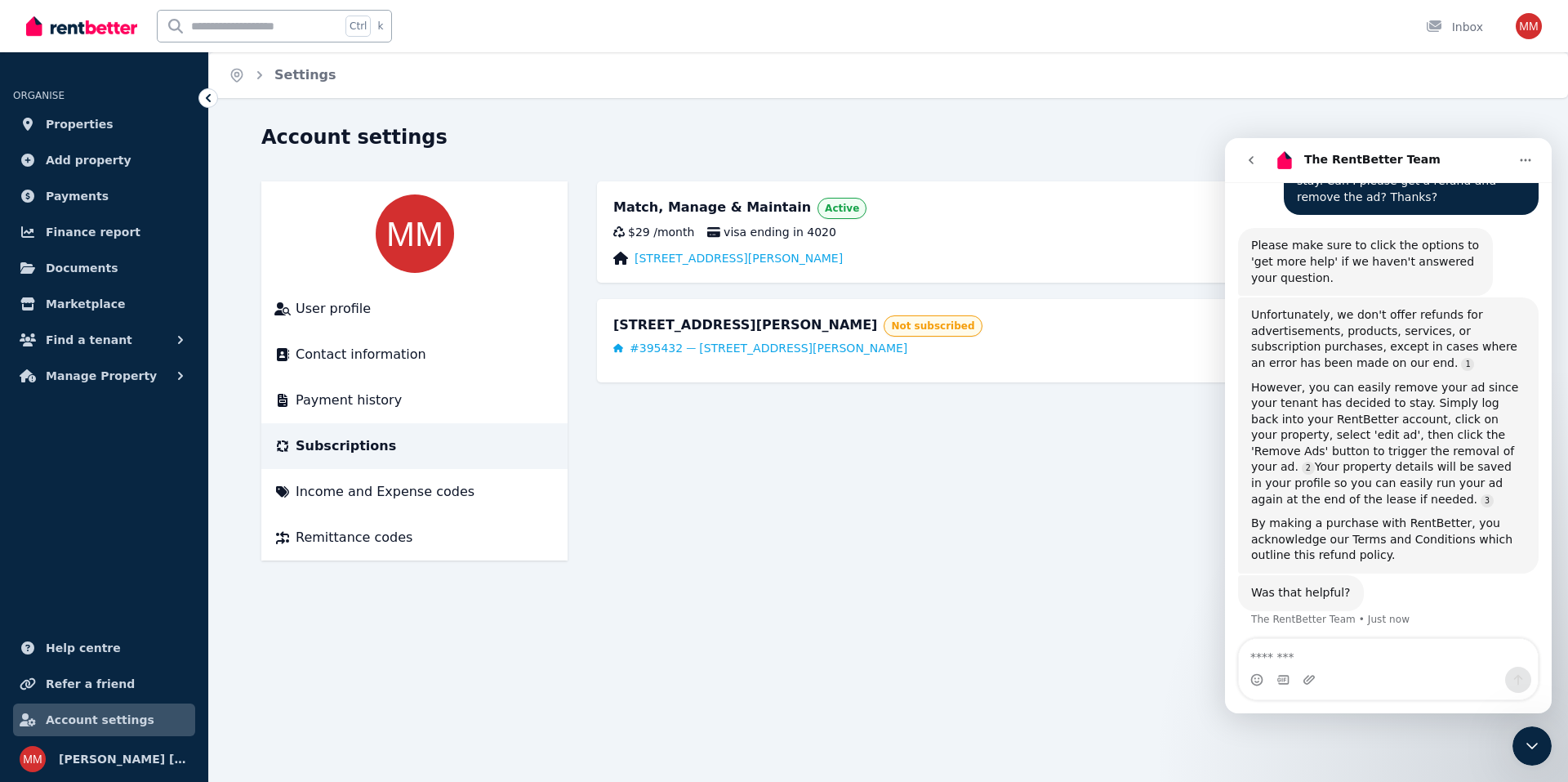
scroll to position [235, 0]
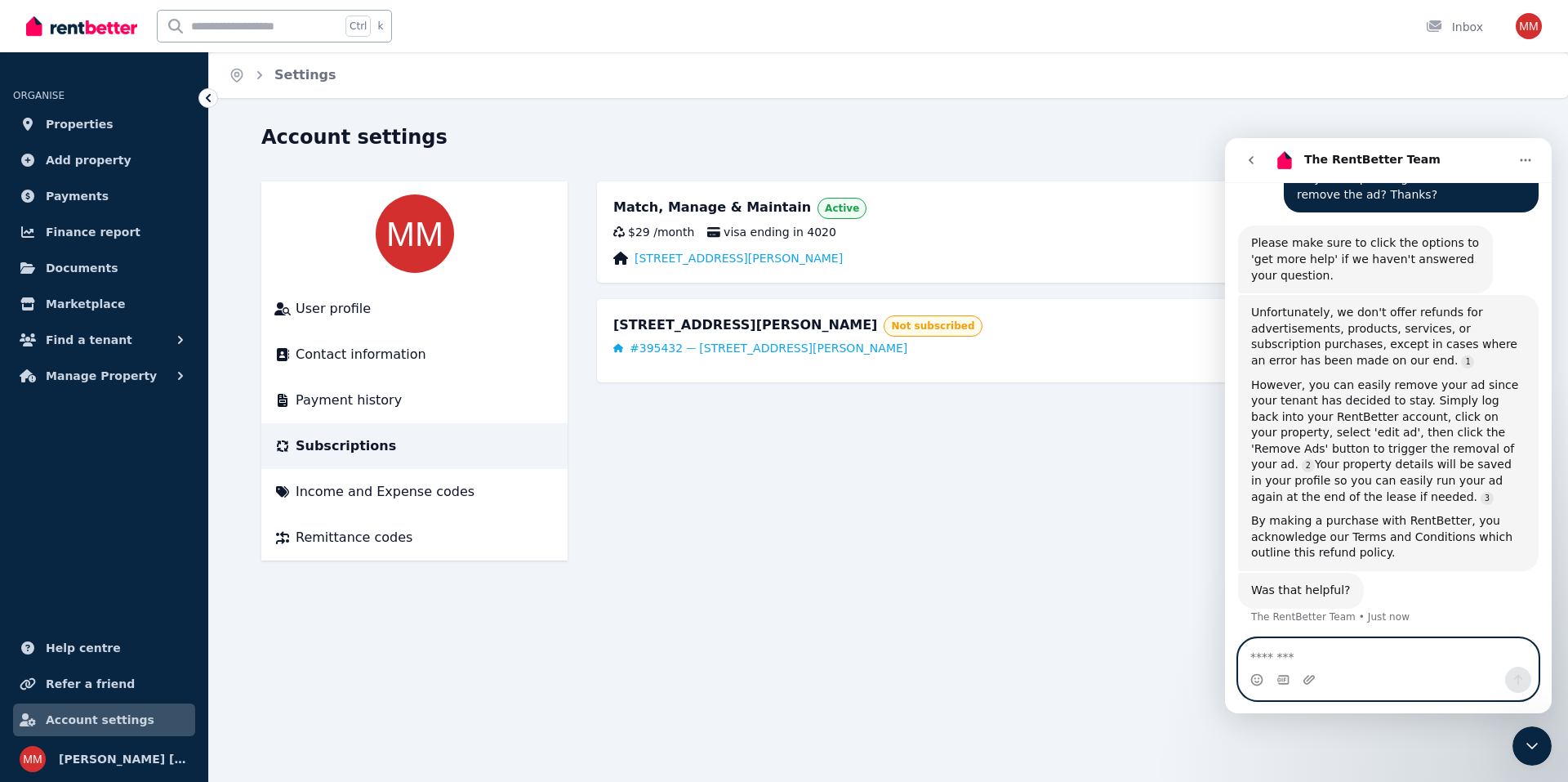
click at [1246, 659] on textarea "Message…" at bounding box center [1388, 652] width 299 height 28
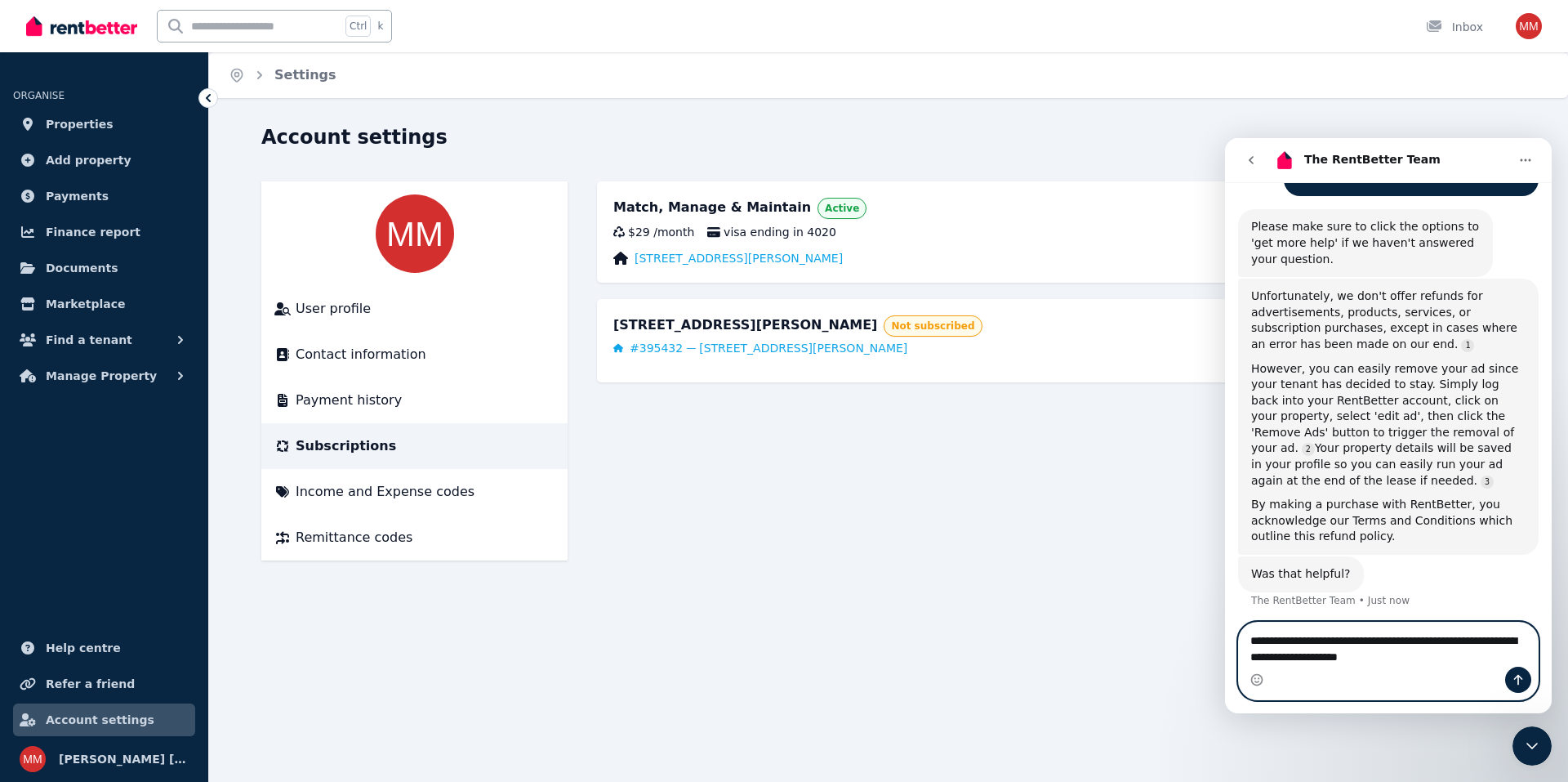
type textarea "**********"
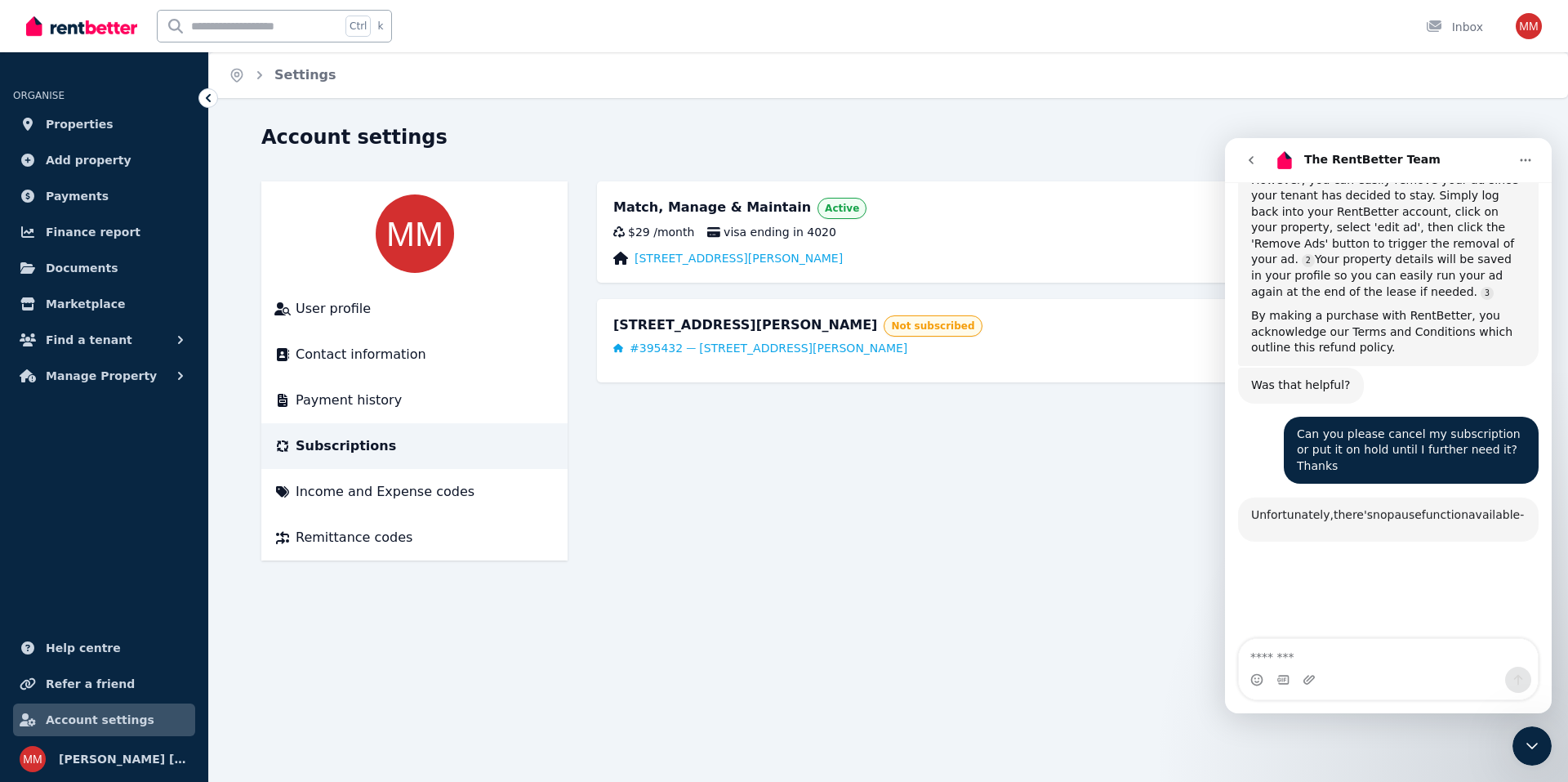
scroll to position [674, 0]
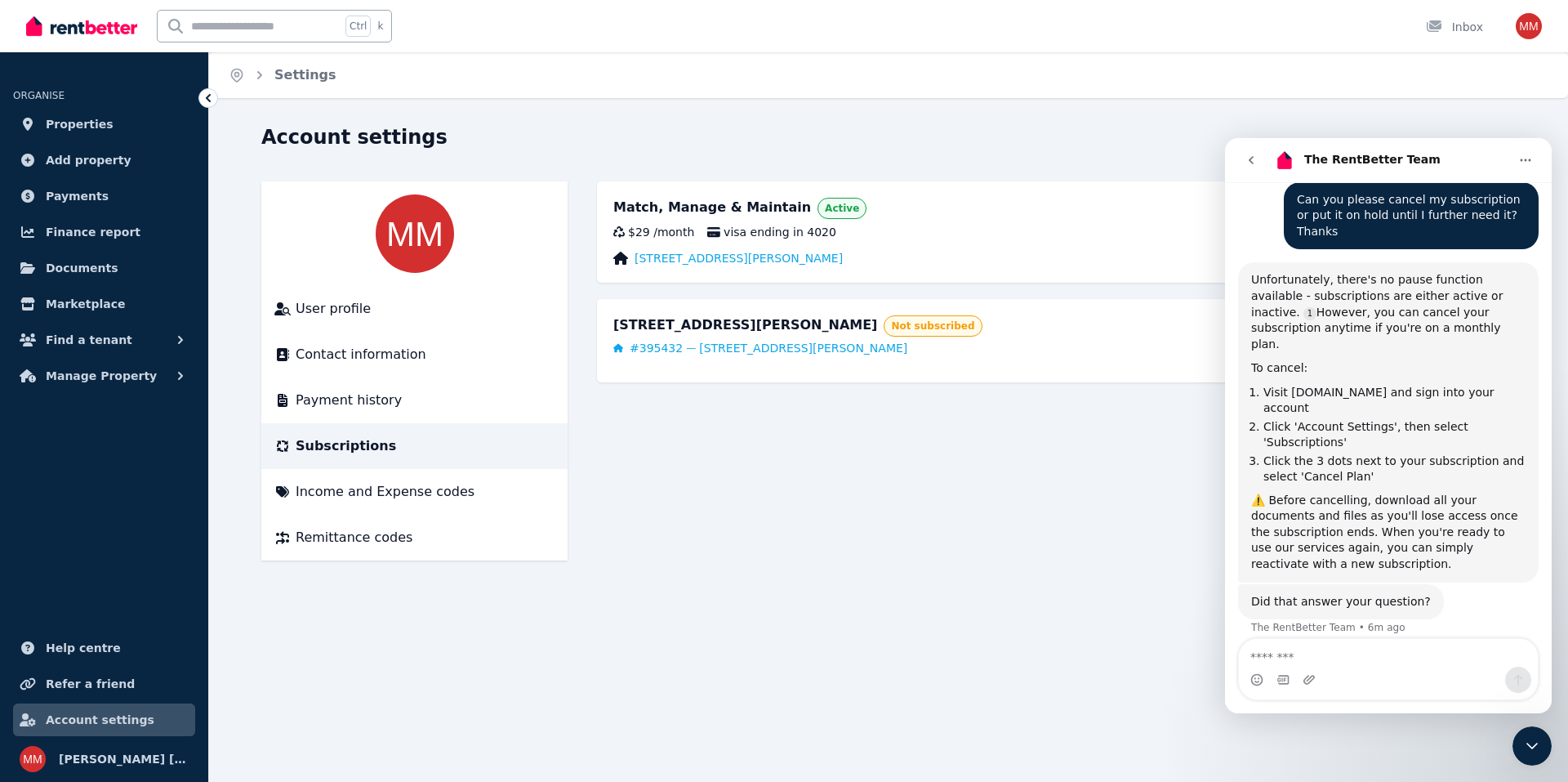
drag, startPoint x: 458, startPoint y: 128, endPoint x: 849, endPoint y: 167, distance: 392.9
click at [458, 128] on div "Account settings" at bounding box center [884, 139] width 1245 height 31
click at [1271, 62] on div "Home Settings" at bounding box center [889, 75] width 1359 height 46
click at [1104, 285] on main "Match, Manage & Maintain Active $29 / month visa ending in 4020 60/5 Rowe Ave, …" at bounding box center [1056, 371] width 919 height 379
click at [1528, 21] on img "button" at bounding box center [1528, 25] width 26 height 26
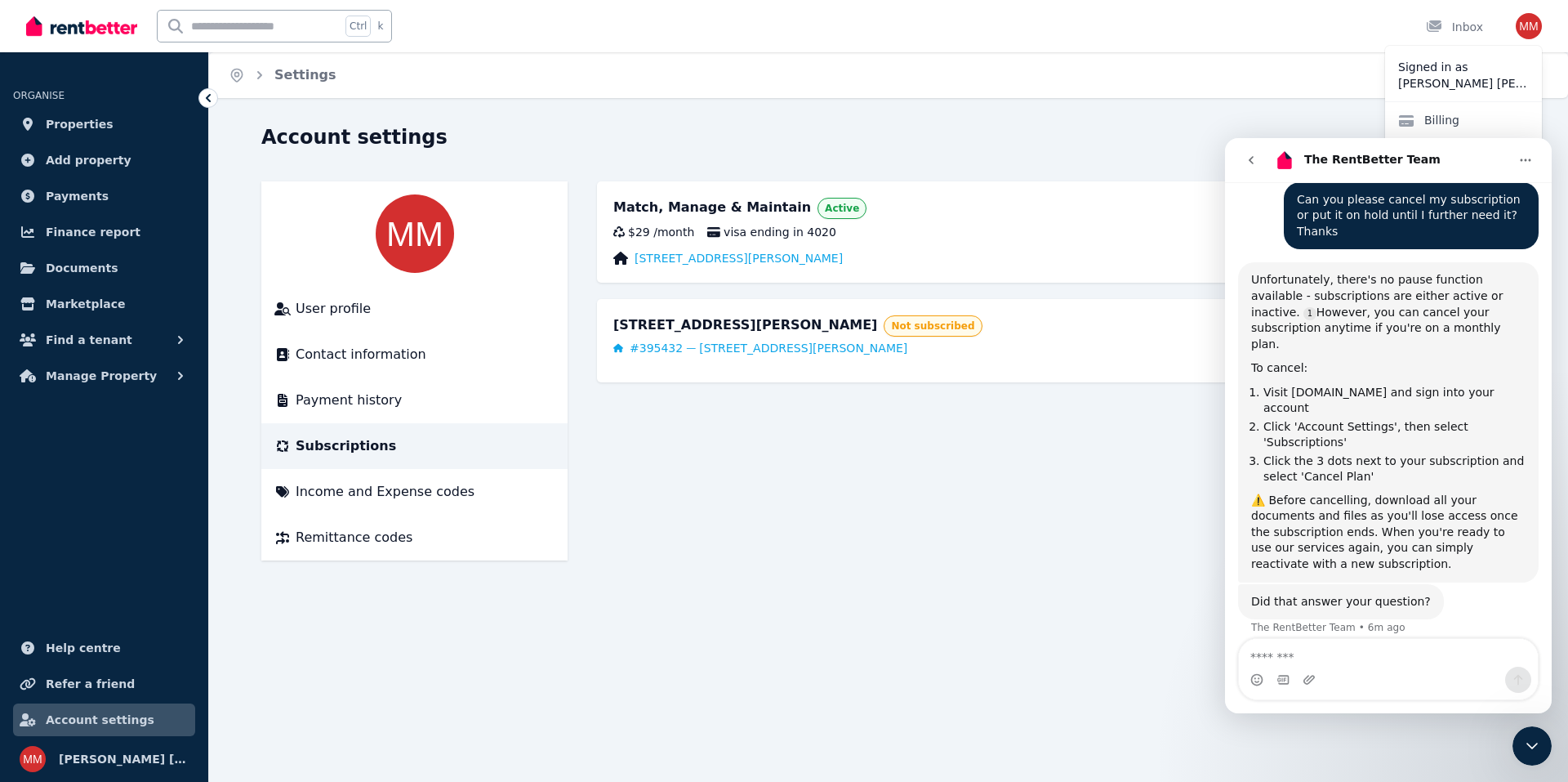
click at [1065, 218] on div "Match, Manage & Maintain Active" at bounding box center [1056, 209] width 887 height 23
drag, startPoint x: 1545, startPoint y: 519, endPoint x: 2784, endPoint y: 669, distance: 1248.0
click at [1499, 121] on div "Home Settings Account settings User profile Contact information Payment history…" at bounding box center [784, 391] width 1568 height 782
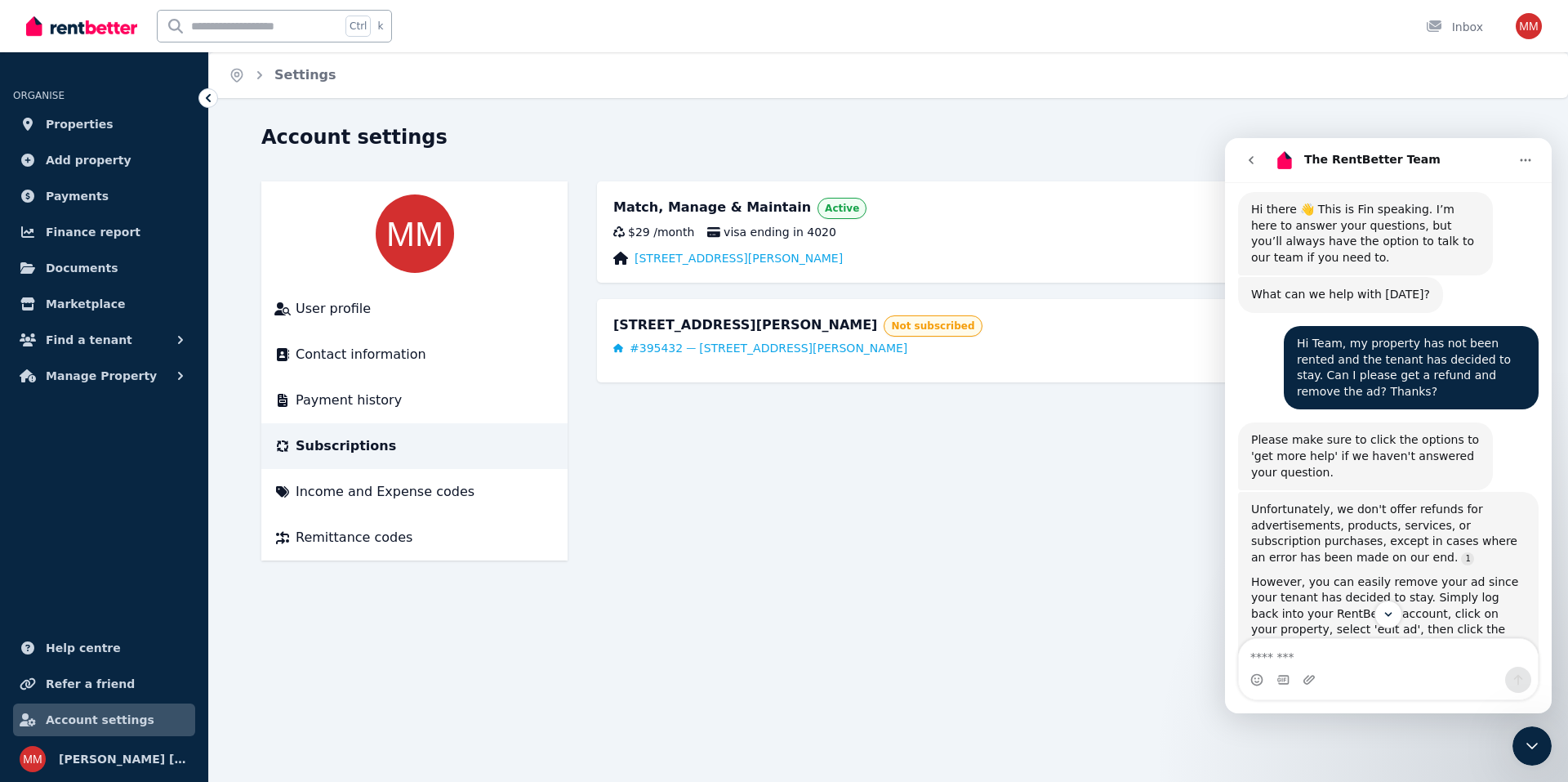
scroll to position [0, 0]
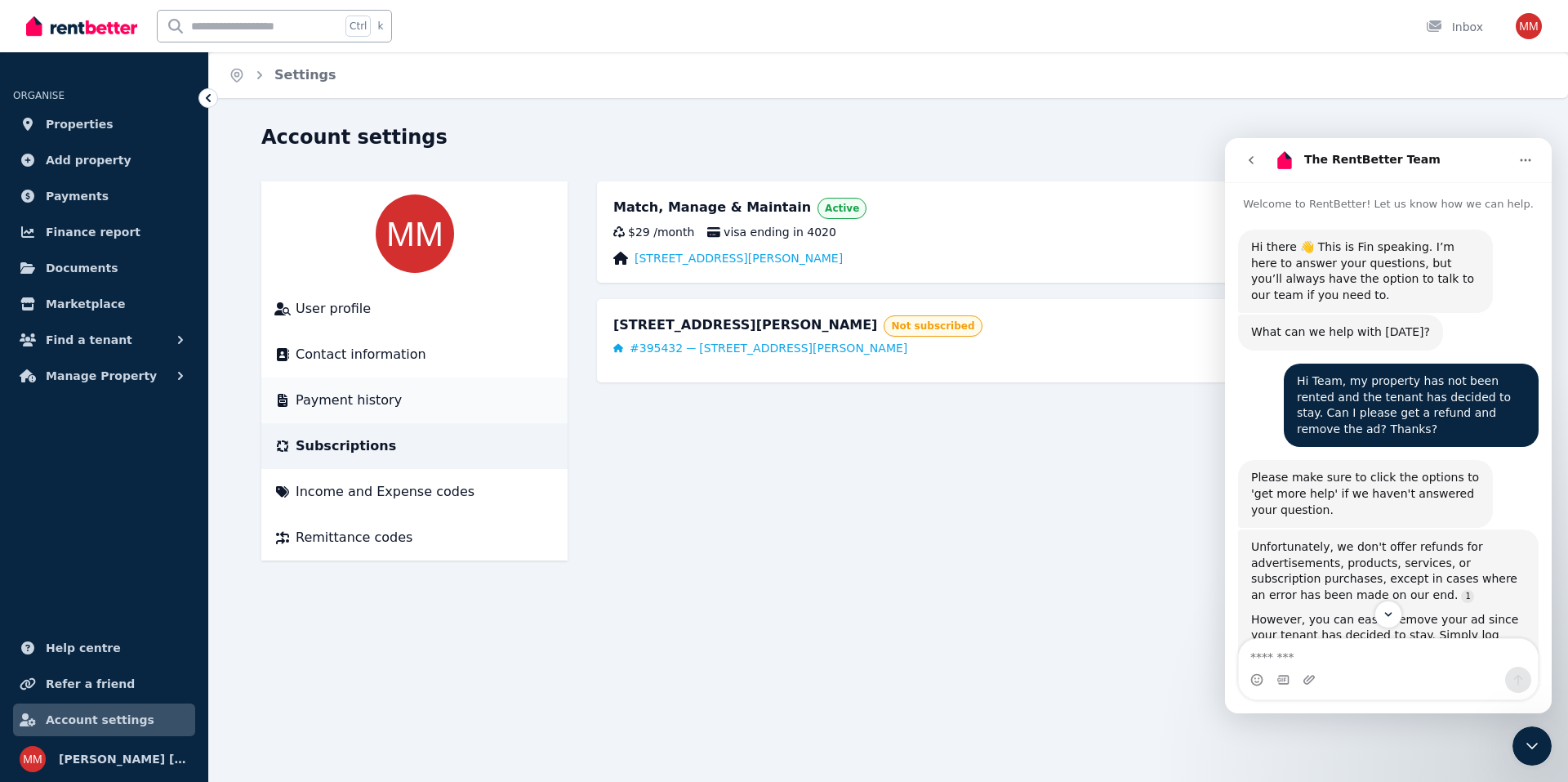
click at [381, 398] on span "Payment history" at bounding box center [349, 399] width 106 height 19
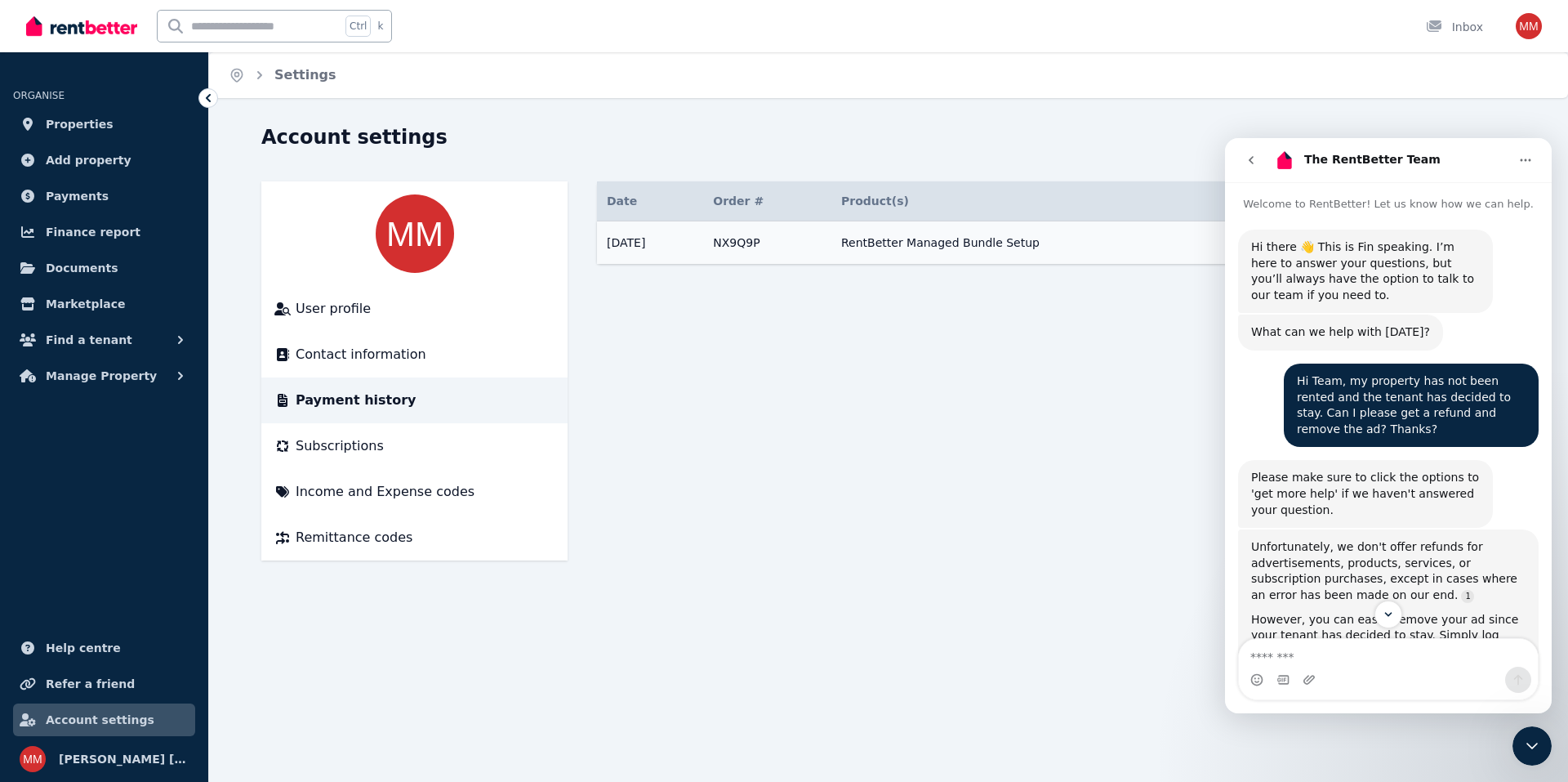
click at [913, 251] on td "RentBetter Managed Bundle Setup" at bounding box center [1030, 242] width 398 height 43
click at [1246, 160] on icon "go back" at bounding box center [1251, 160] width 13 height 13
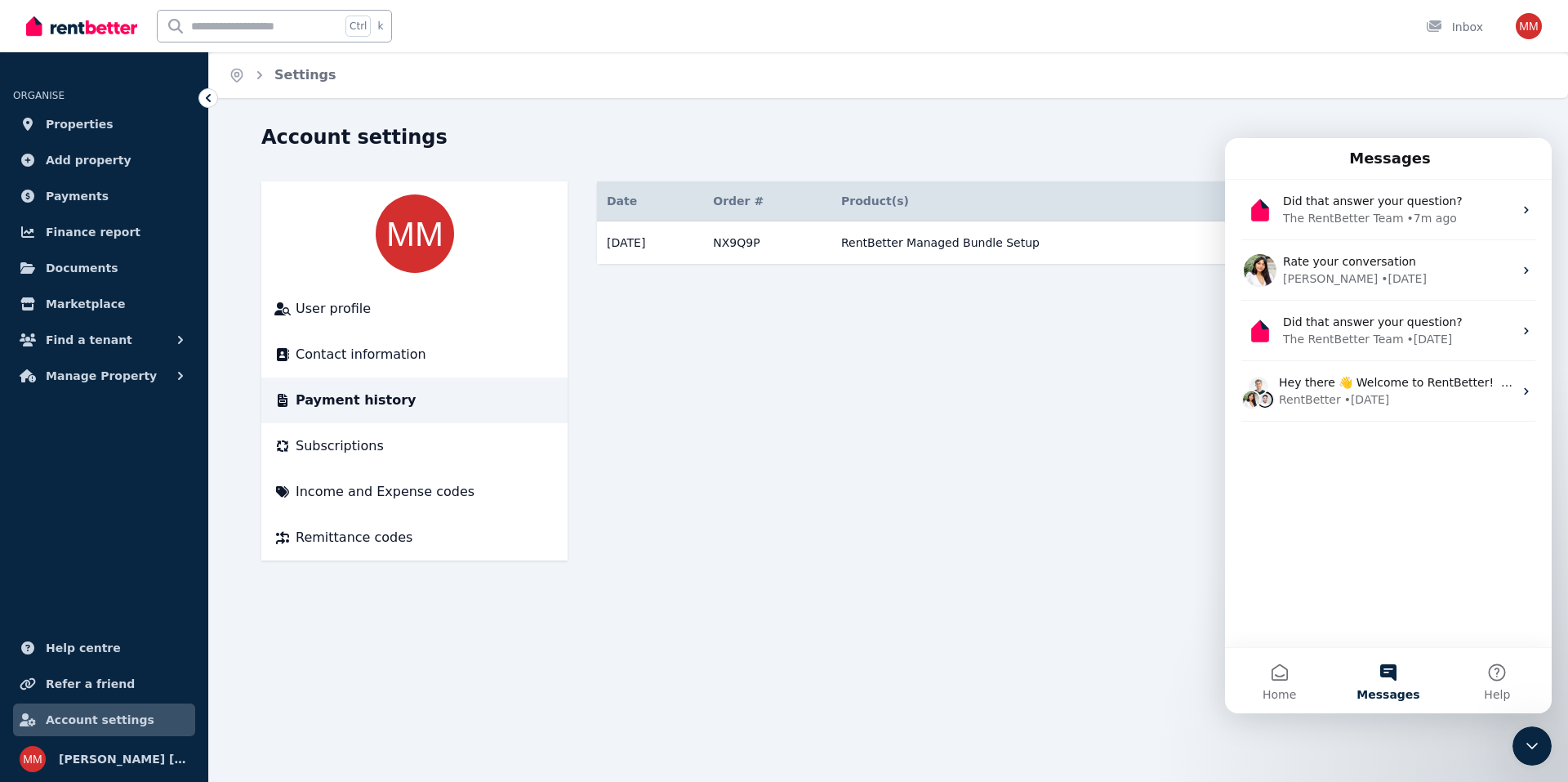
drag, startPoint x: 1536, startPoint y: 742, endPoint x: 3023, endPoint y: 1430, distance: 1638.4
click at [1536, 742] on icon "Close Intercom Messenger" at bounding box center [1532, 746] width 19 height 19
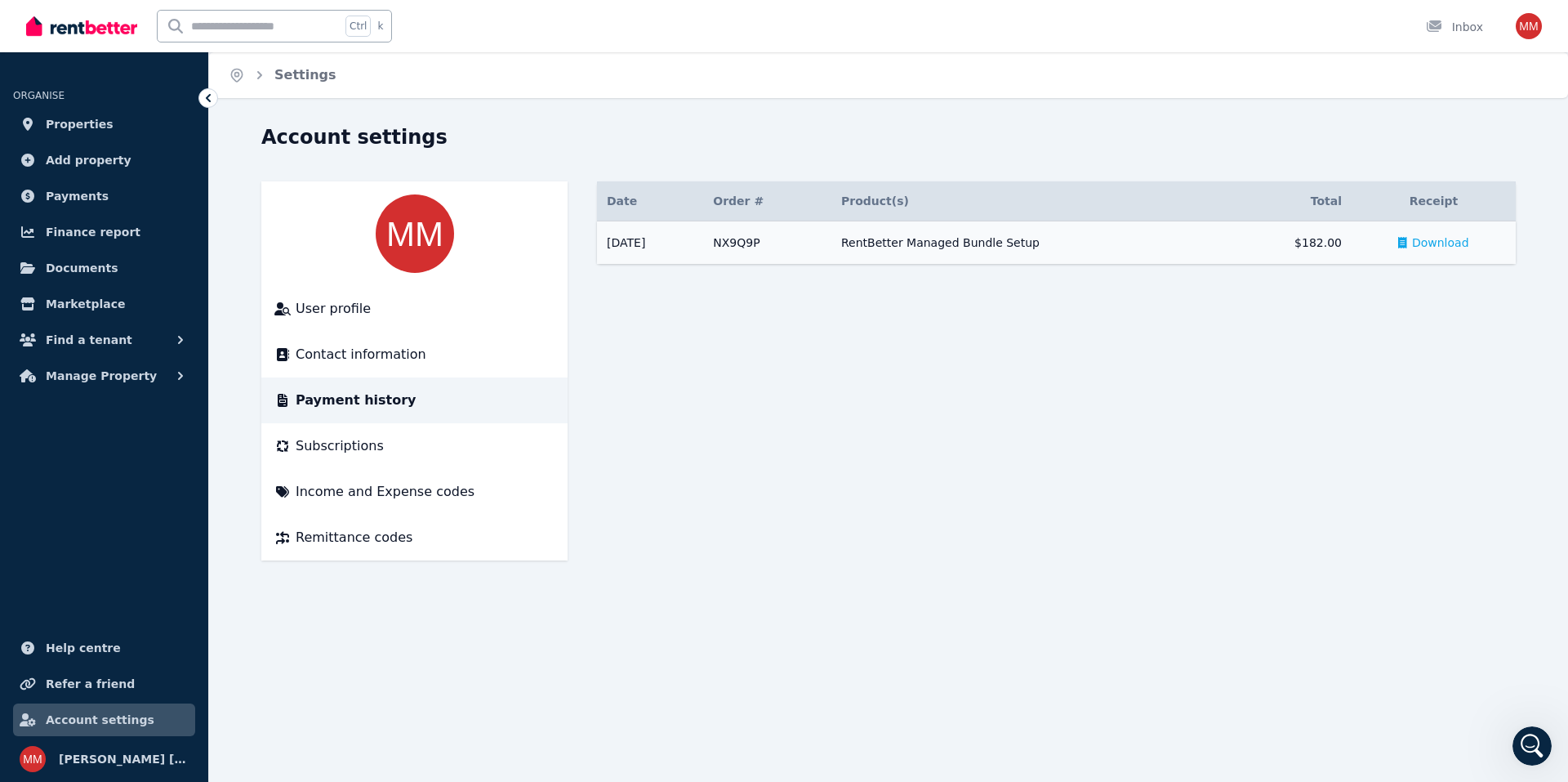
click at [1325, 236] on td "$182.00" at bounding box center [1290, 242] width 122 height 43
drag, startPoint x: 735, startPoint y: 365, endPoint x: 744, endPoint y: 361, distance: 9.8
click at [735, 365] on main "Date Order # Order & Product(s) Product(s) Total Receipt 12/07/2025 # NX9Q9P Re…" at bounding box center [1056, 371] width 919 height 379
click at [672, 256] on td "12/07/2025" at bounding box center [650, 242] width 106 height 43
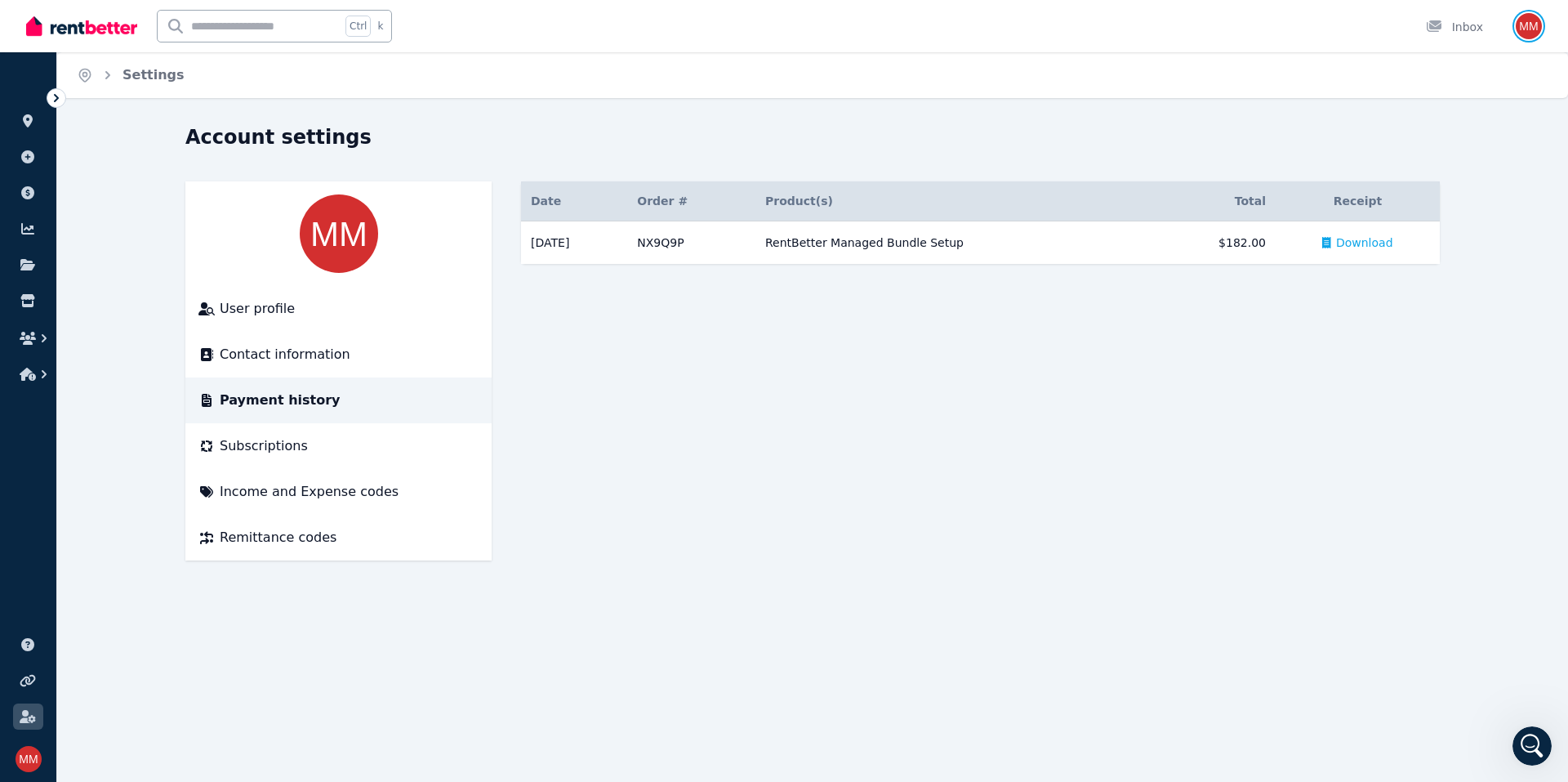
click at [1532, 27] on img "button" at bounding box center [1528, 25] width 26 height 26
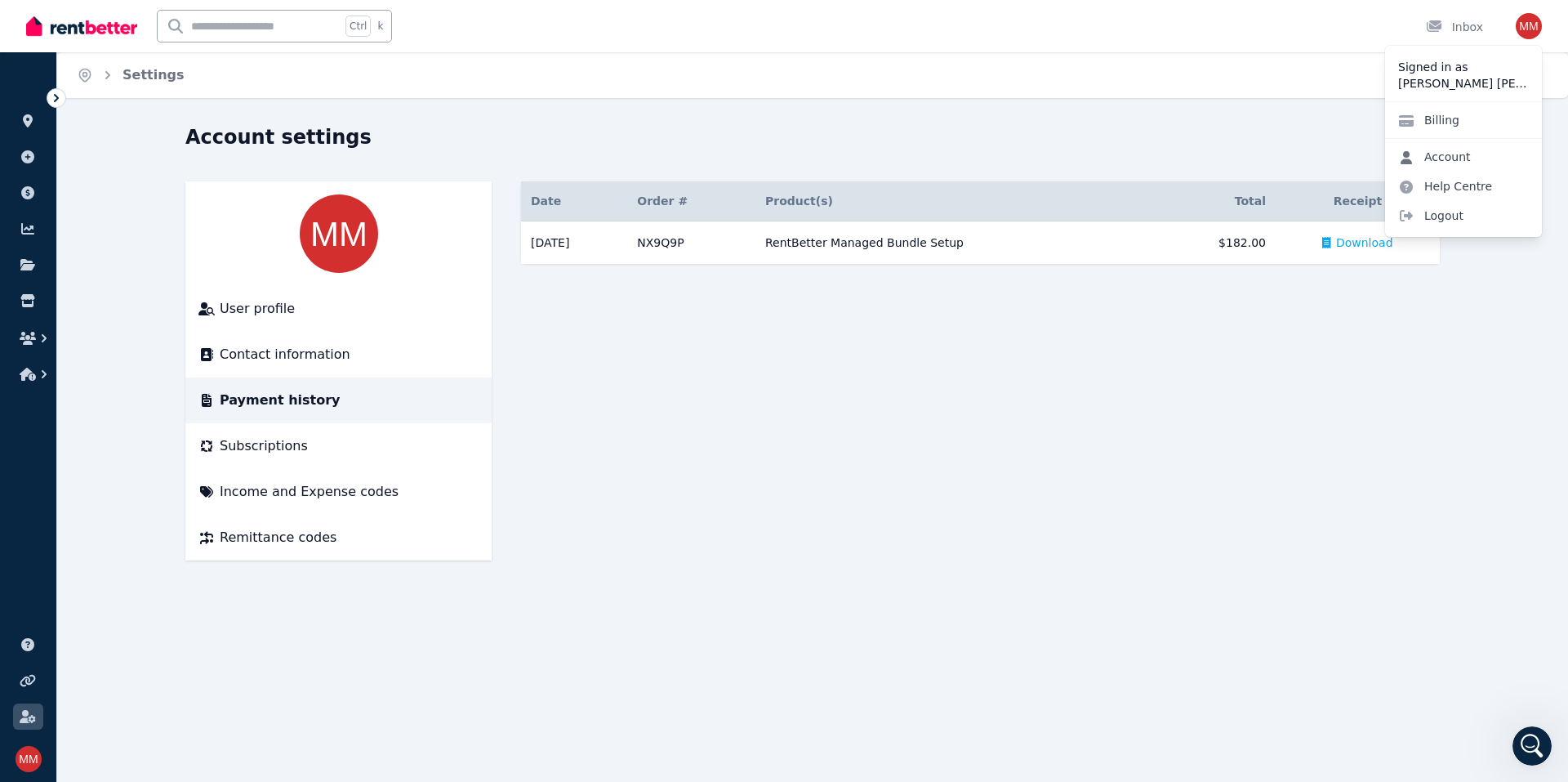
click at [1446, 158] on link "Account" at bounding box center [1435, 156] width 99 height 30
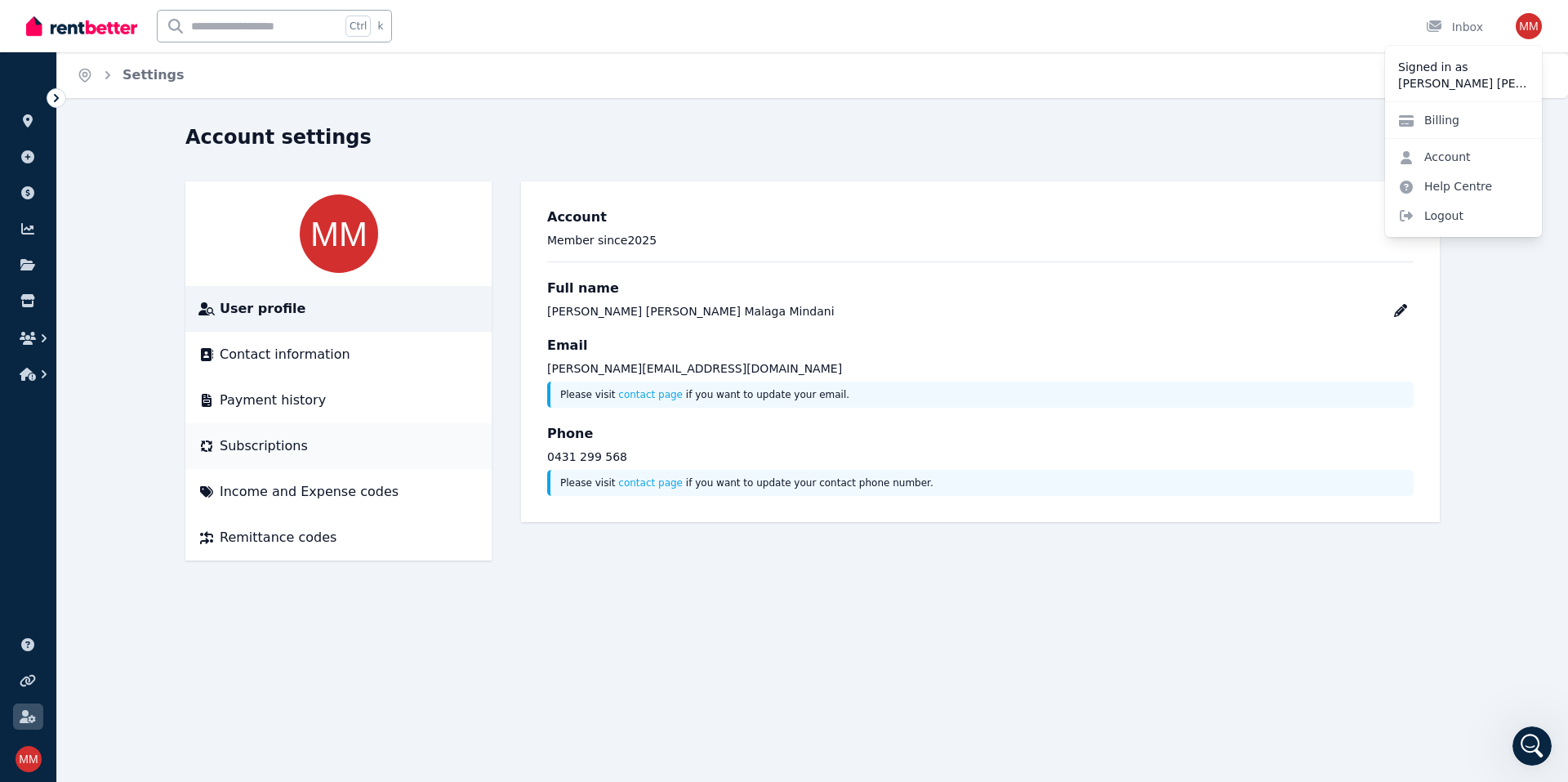
click at [315, 453] on div "Subscriptions" at bounding box center [339, 446] width 280 height 19
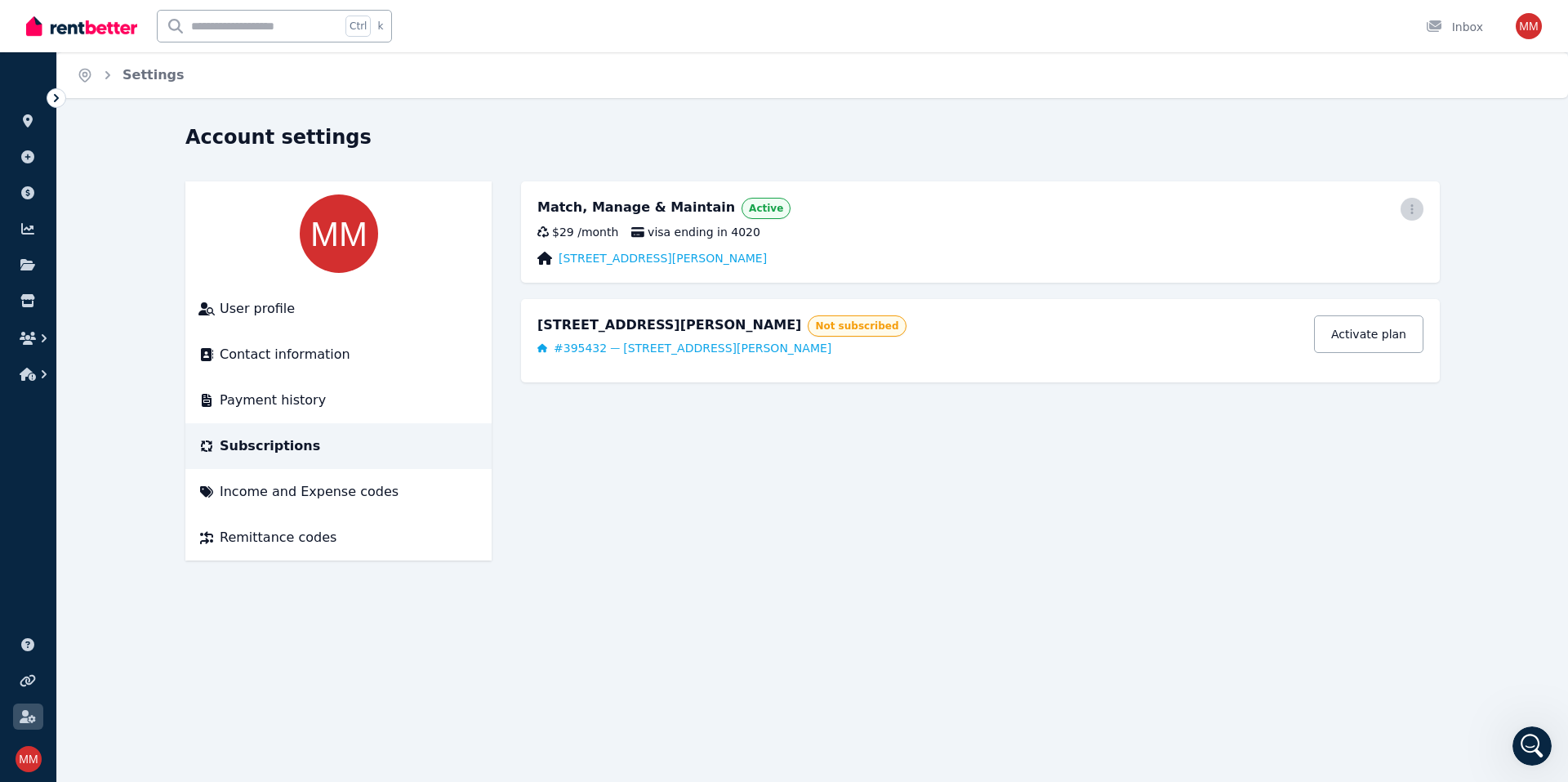
click at [1415, 210] on icon "button" at bounding box center [1412, 209] width 13 height 12
click at [1323, 296] on span "Cancel plan" at bounding box center [1338, 305] width 144 height 19
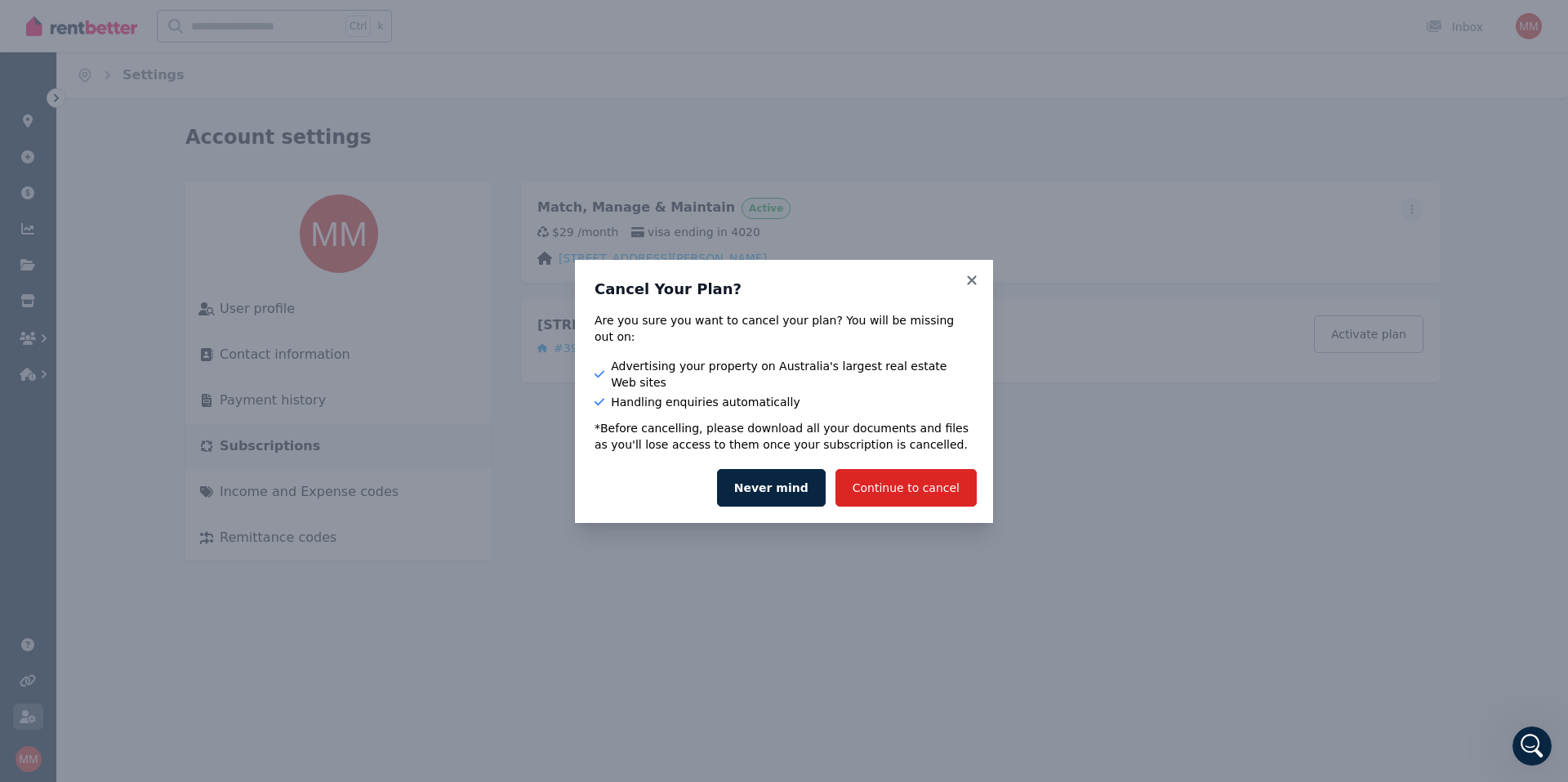
drag, startPoint x: 931, startPoint y: 478, endPoint x: 1079, endPoint y: 357, distance: 191.2
click at [1110, 405] on div "Cancel Your Plan? Are you sure you want to cancel your plan? You will be missin…" at bounding box center [784, 391] width 1568 height 782
click at [974, 285] on icon at bounding box center [971, 280] width 9 height 9
